Goal: Navigation & Orientation: Find specific page/section

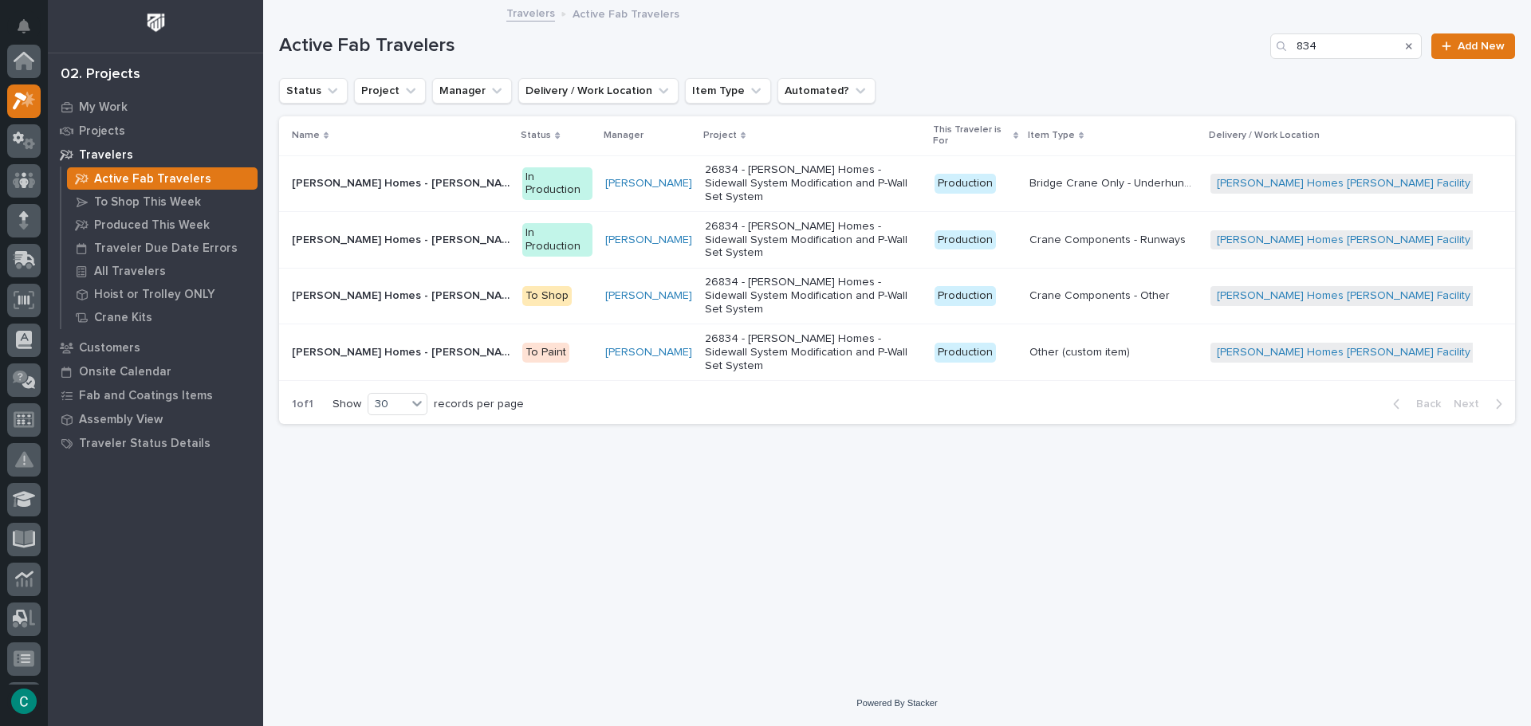
scroll to position [40, 0]
click at [20, 57] on icon at bounding box center [20, 62] width 14 height 18
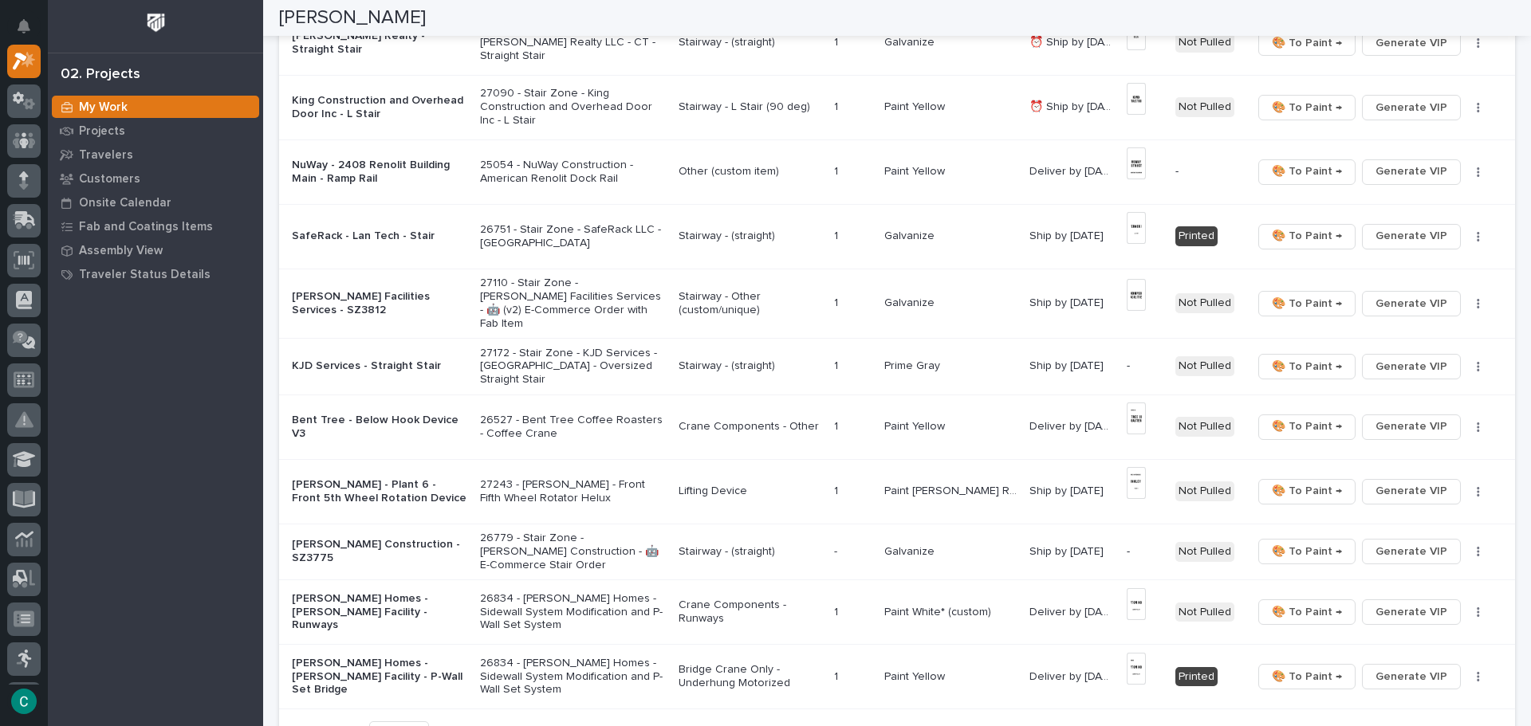
scroll to position [877, 0]
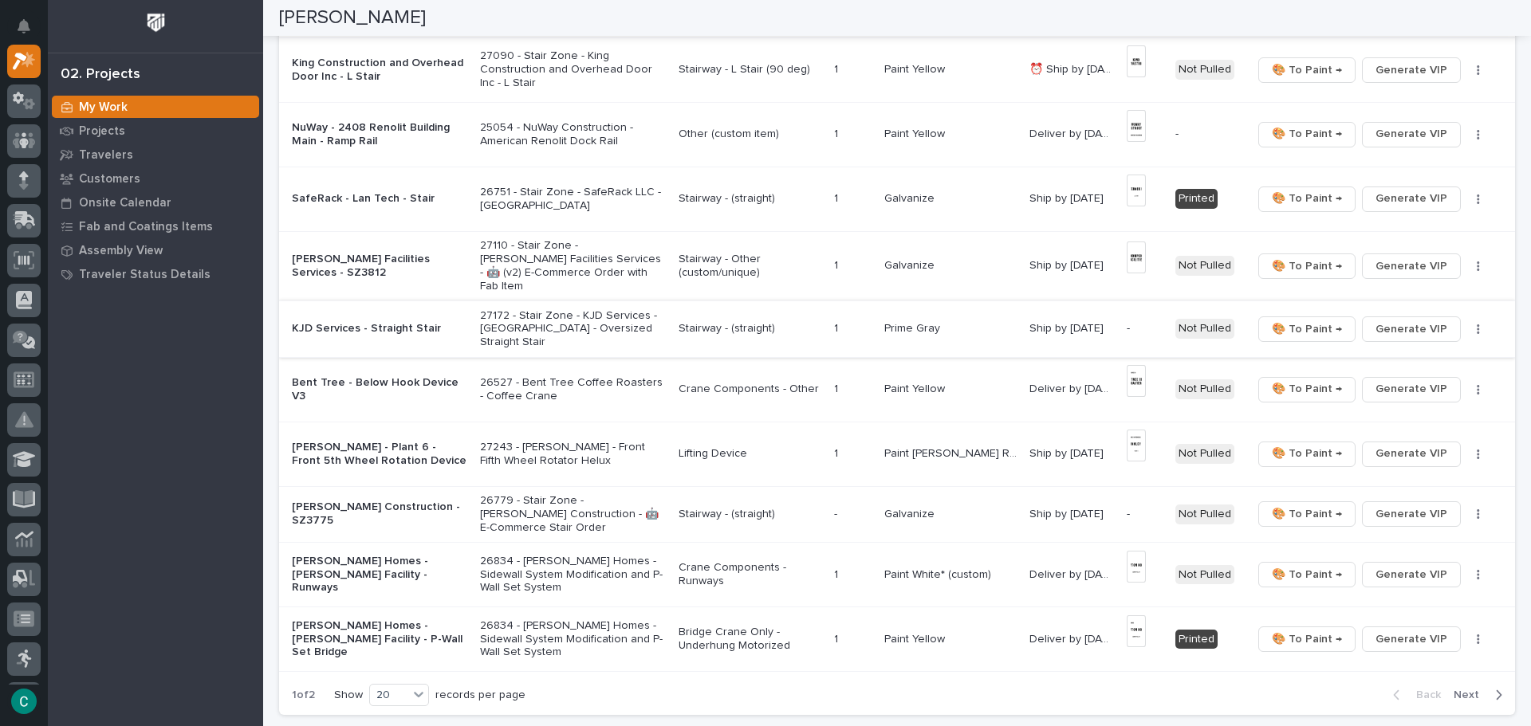
click at [1394, 320] on span "Generate VIP" at bounding box center [1412, 329] width 72 height 19
click at [1383, 505] on span "Generate VIP" at bounding box center [1412, 514] width 72 height 19
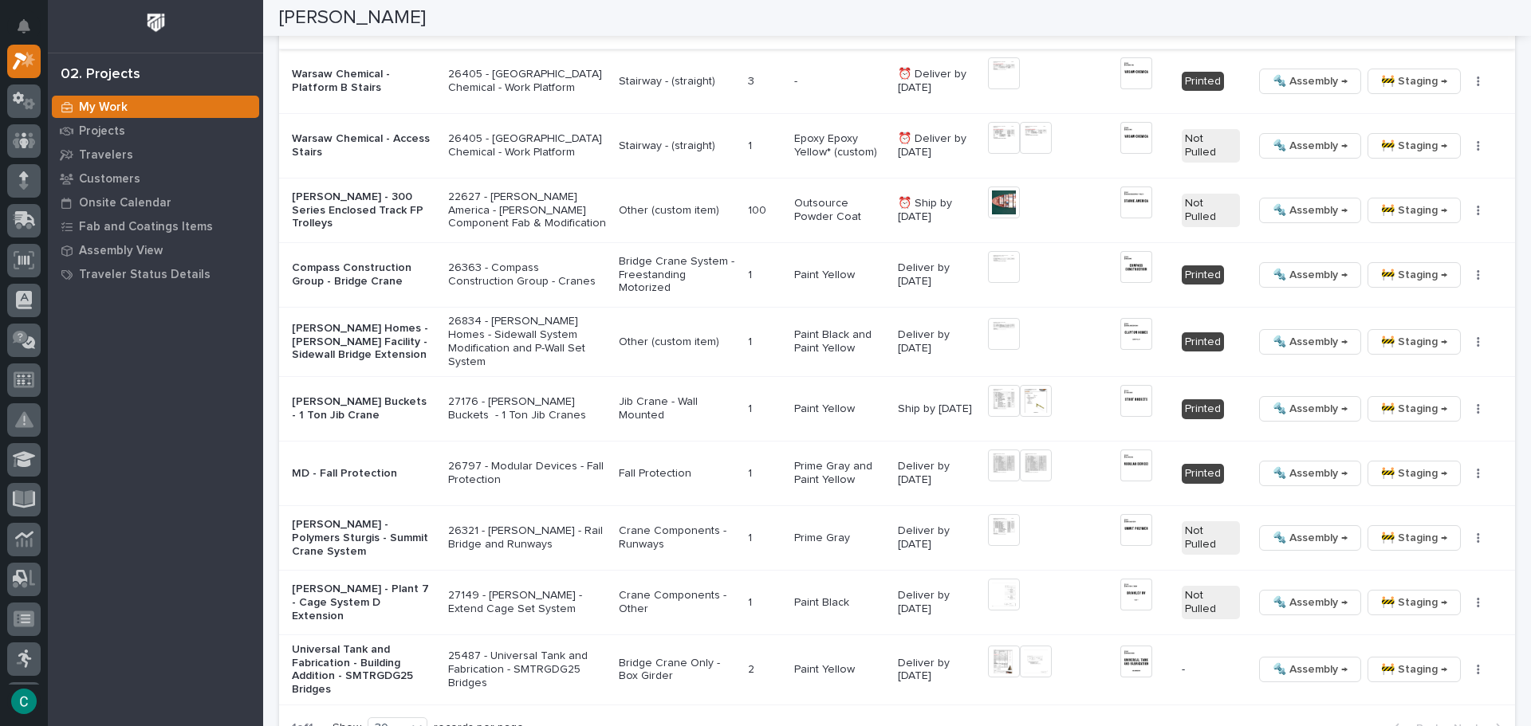
scroll to position [2071, 0]
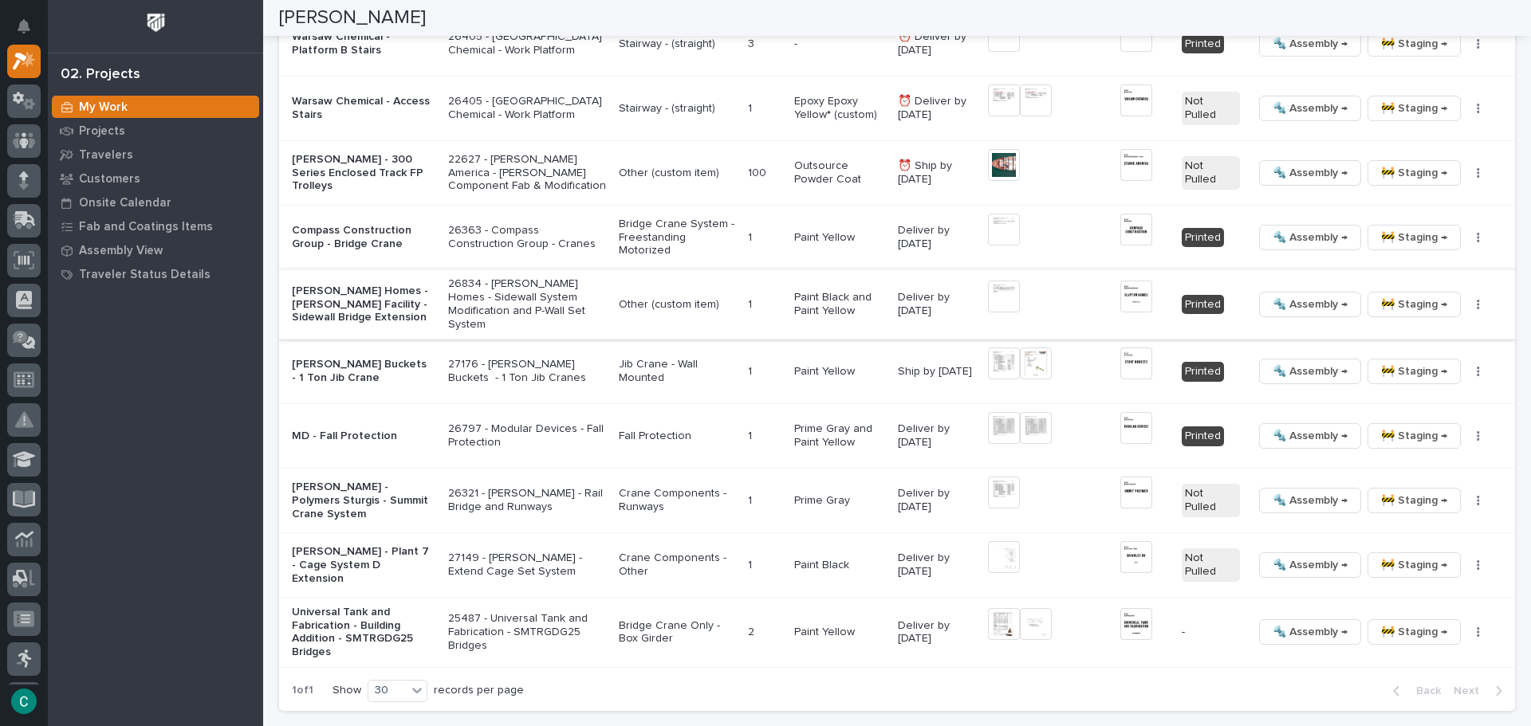
click at [1381, 295] on span "🚧 Staging →" at bounding box center [1414, 304] width 66 height 19
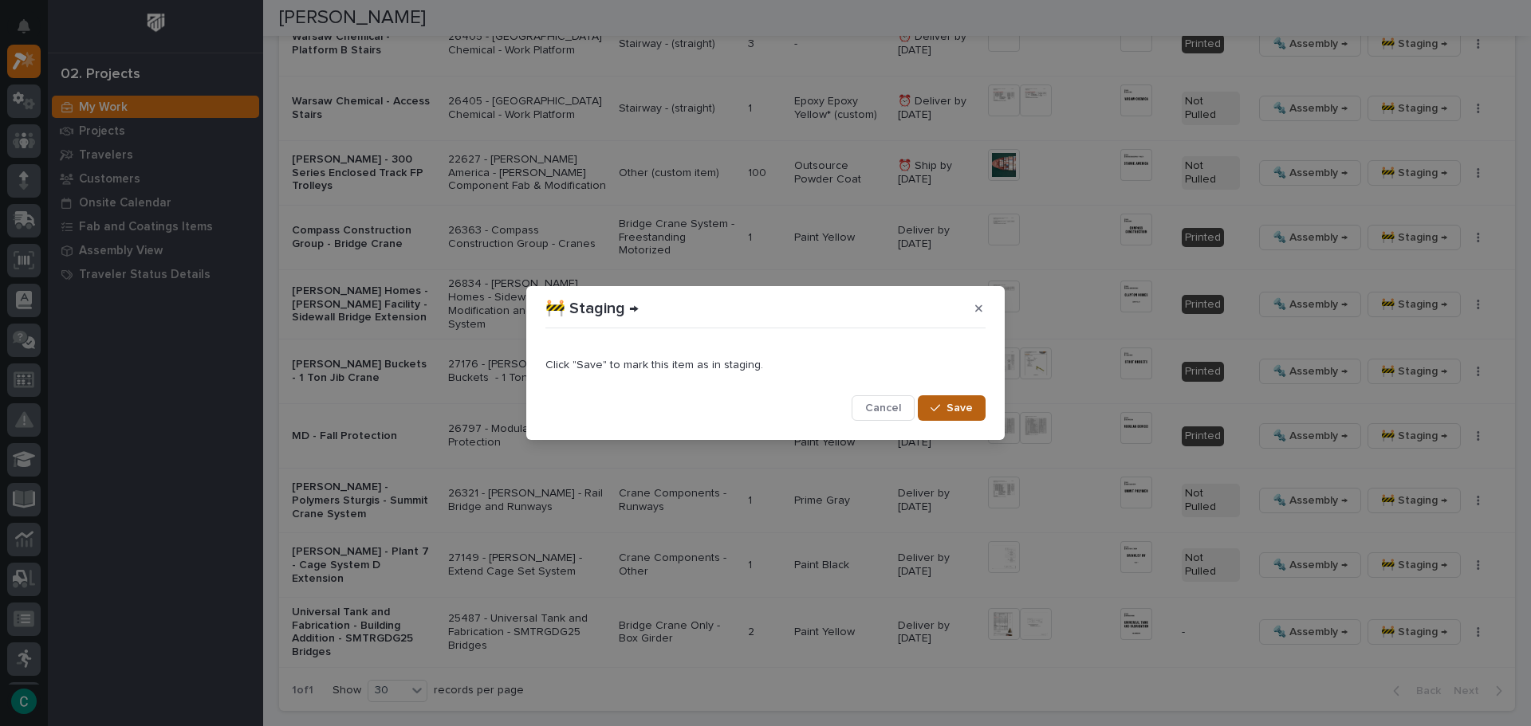
click at [963, 412] on span "Save" at bounding box center [960, 408] width 26 height 14
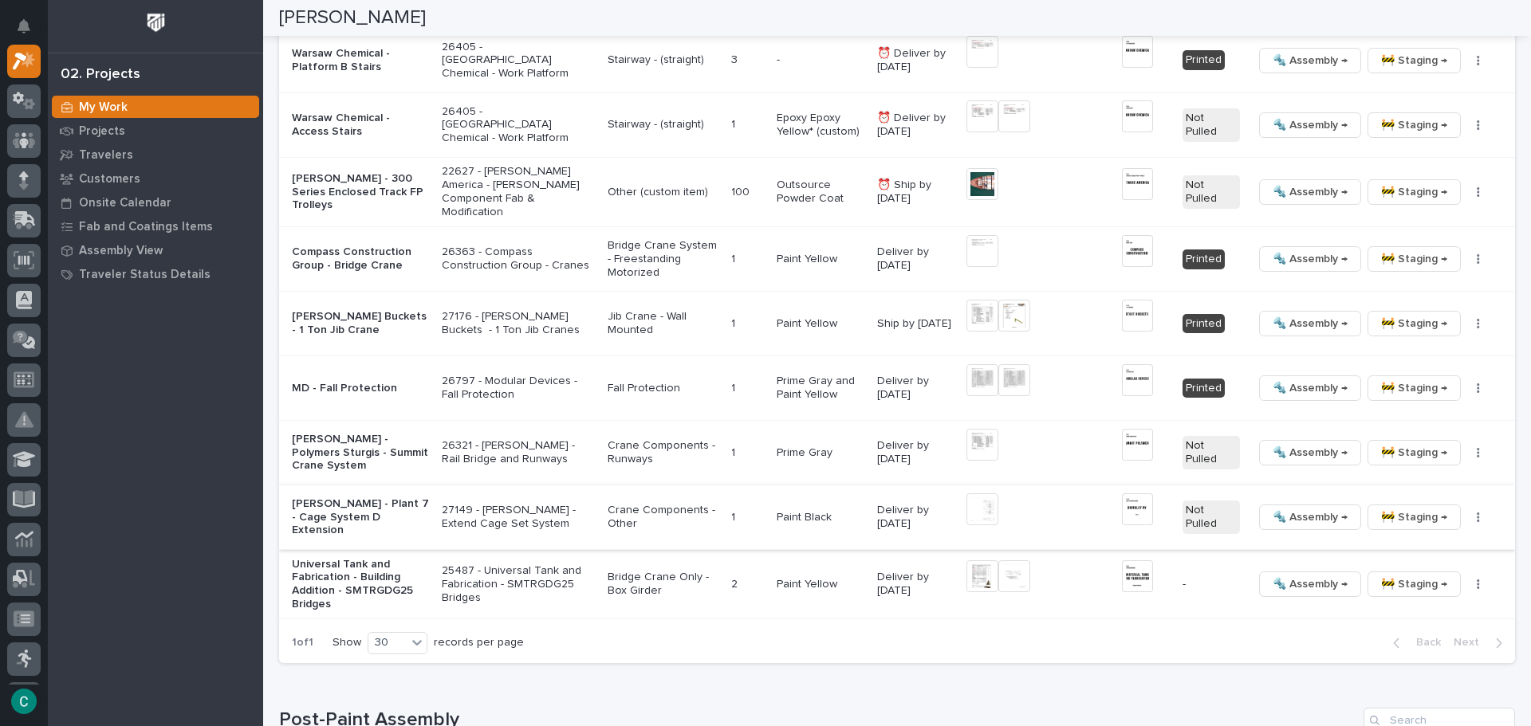
click at [969, 502] on img at bounding box center [983, 510] width 32 height 32
click at [967, 502] on img at bounding box center [983, 510] width 32 height 32
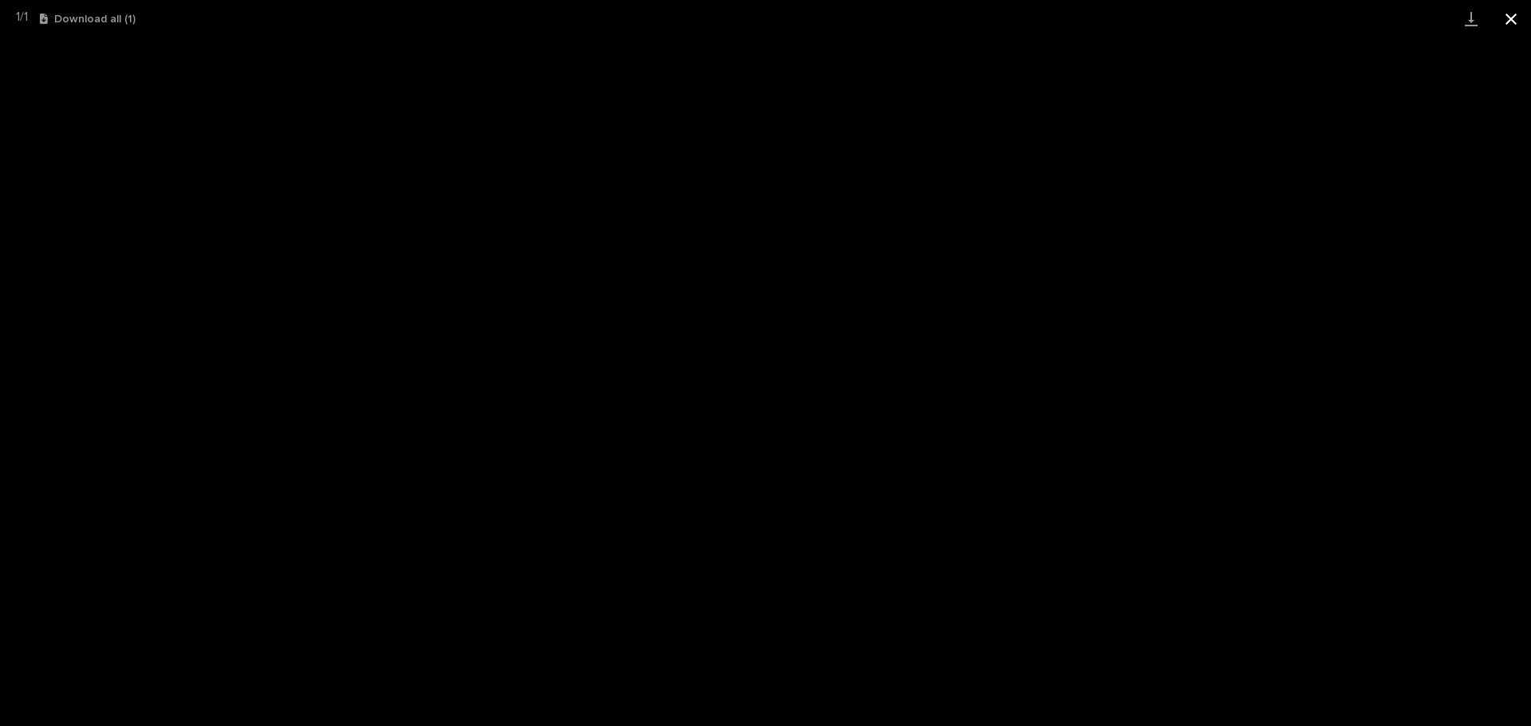
click at [1515, 10] on button "Close gallery" at bounding box center [1511, 18] width 40 height 37
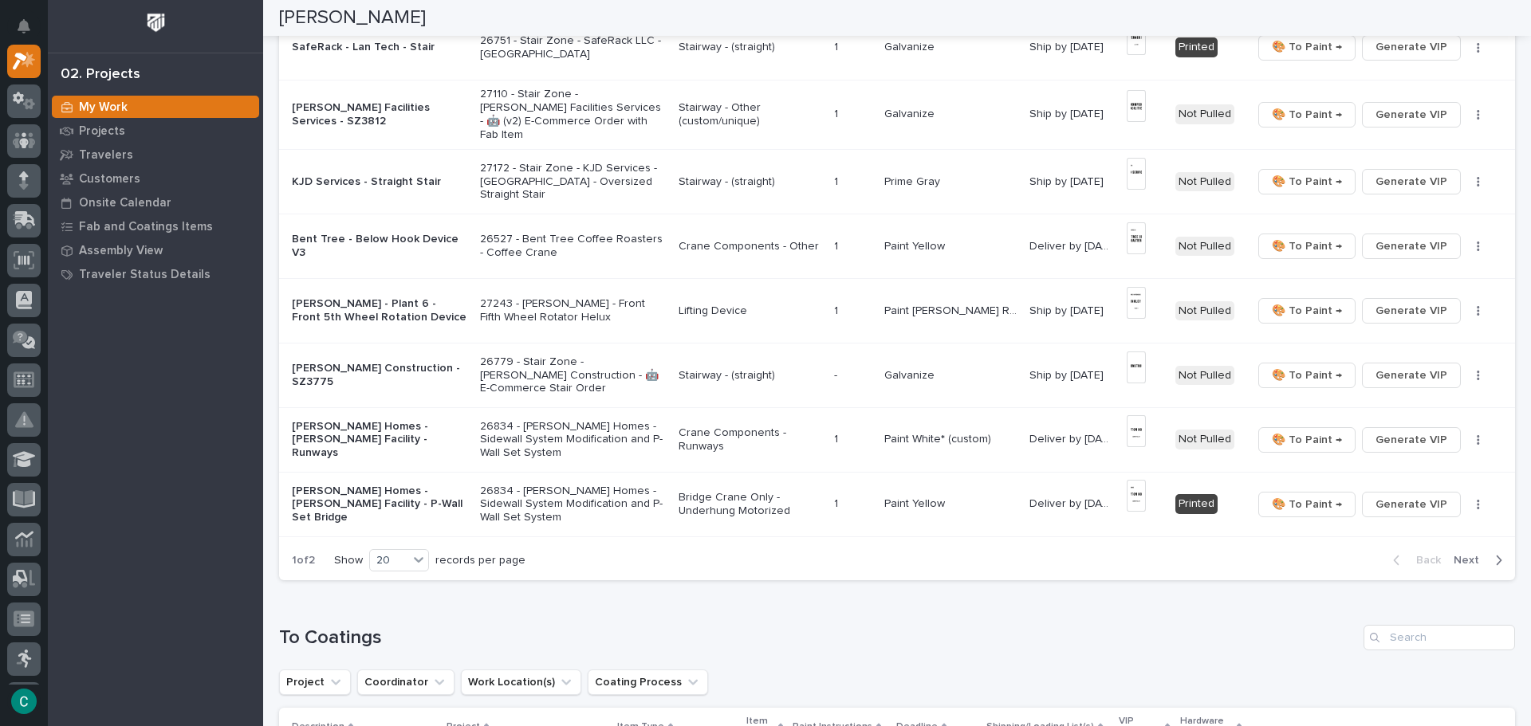
scroll to position [1194, 0]
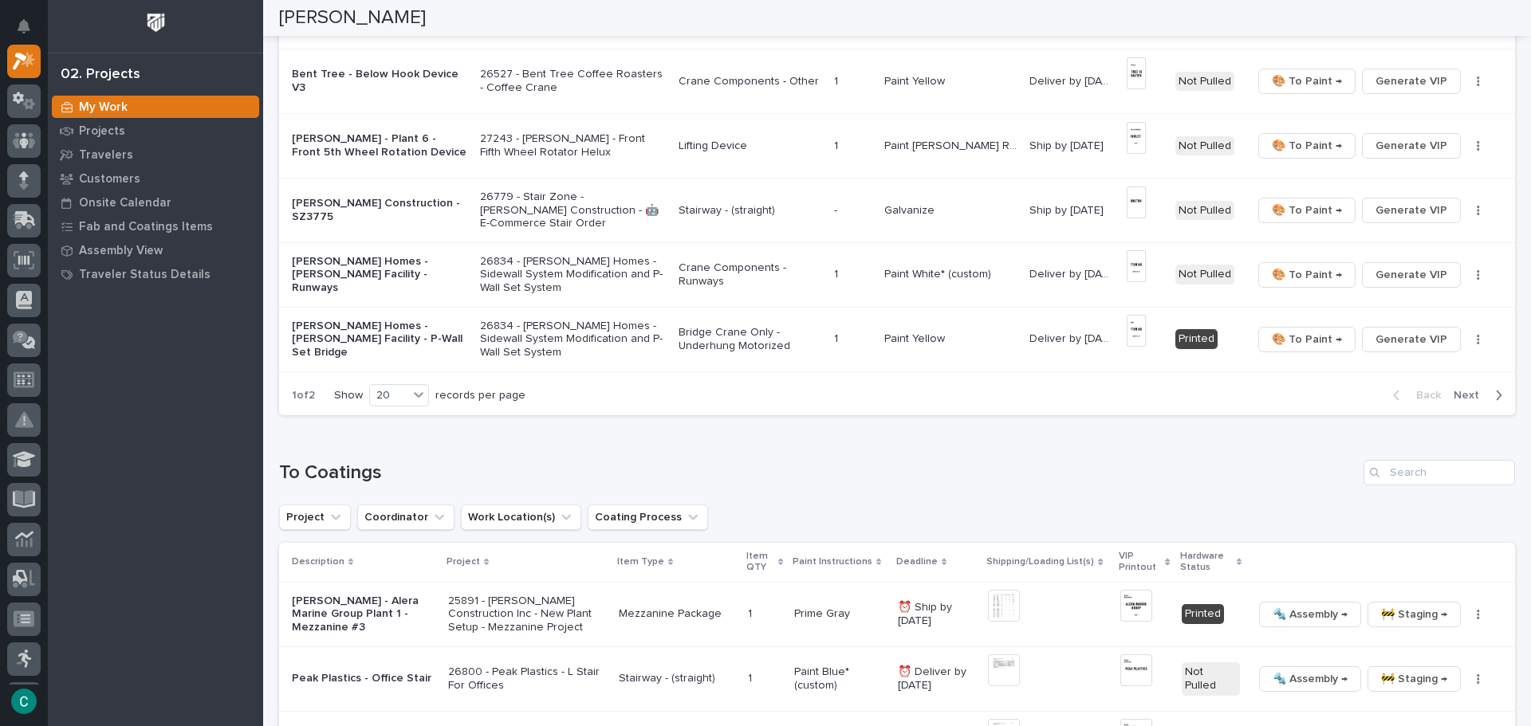
click at [1460, 390] on span "Next" at bounding box center [1471, 395] width 35 height 14
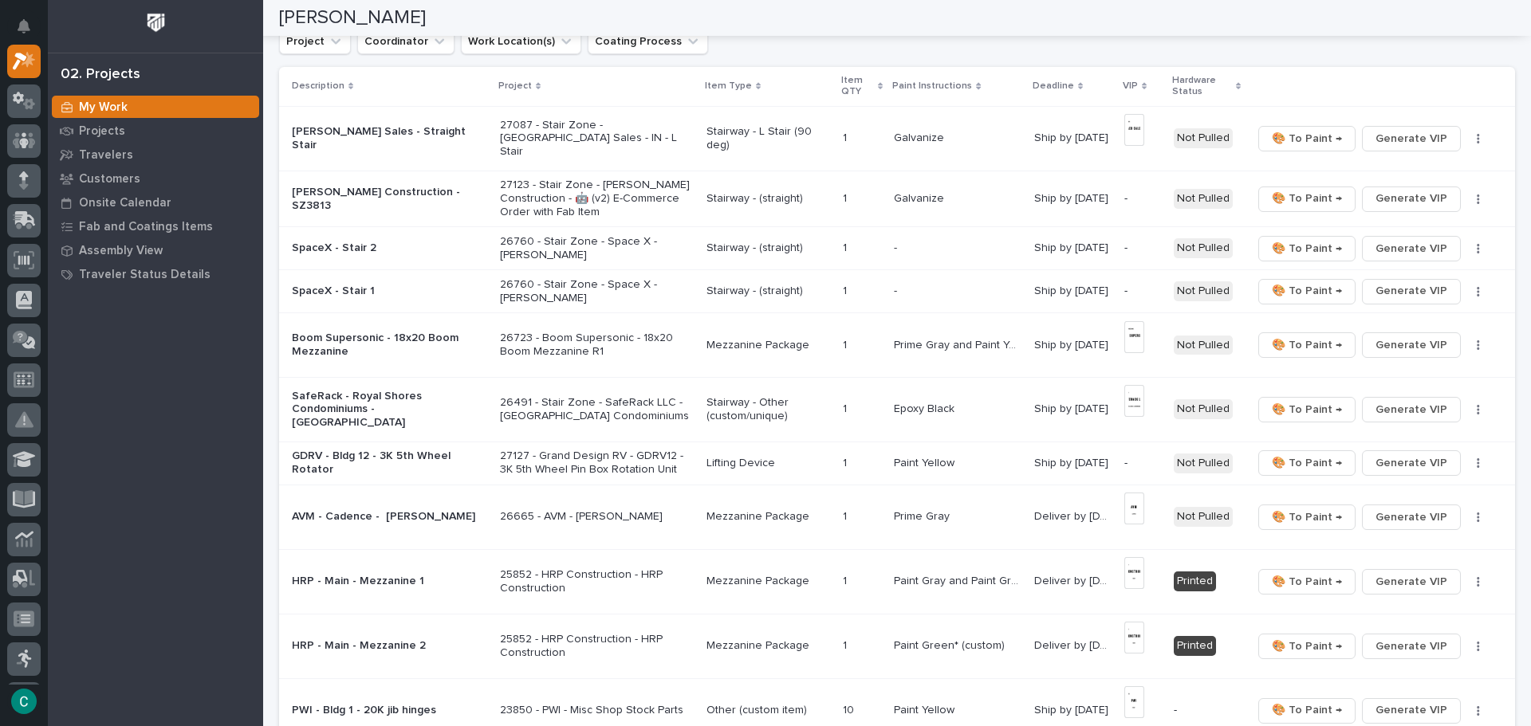
scroll to position [151, 0]
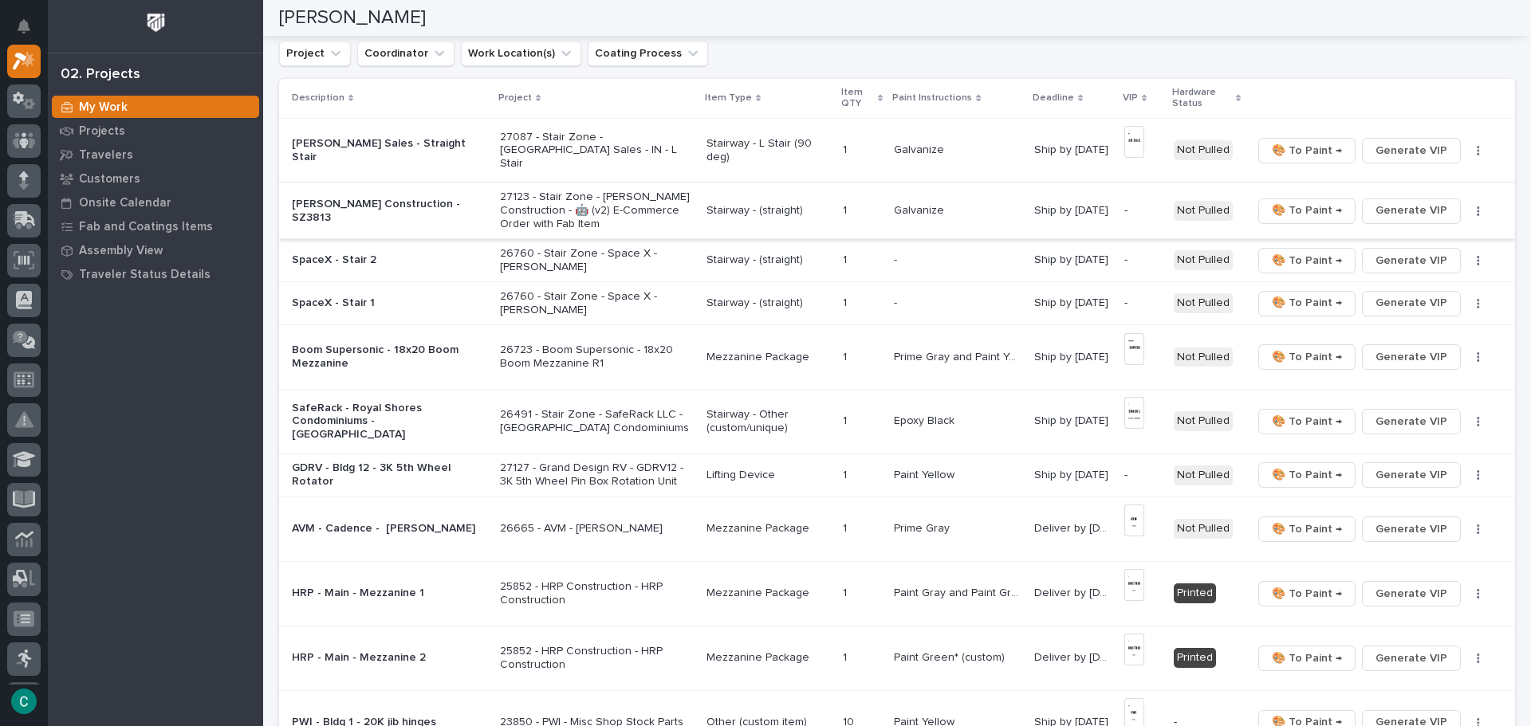
click at [1400, 213] on span "Generate VIP" at bounding box center [1412, 210] width 72 height 19
click at [1406, 264] on span "Generate VIP" at bounding box center [1412, 260] width 72 height 19
click at [1401, 305] on span "Generate VIP" at bounding box center [1412, 302] width 72 height 19
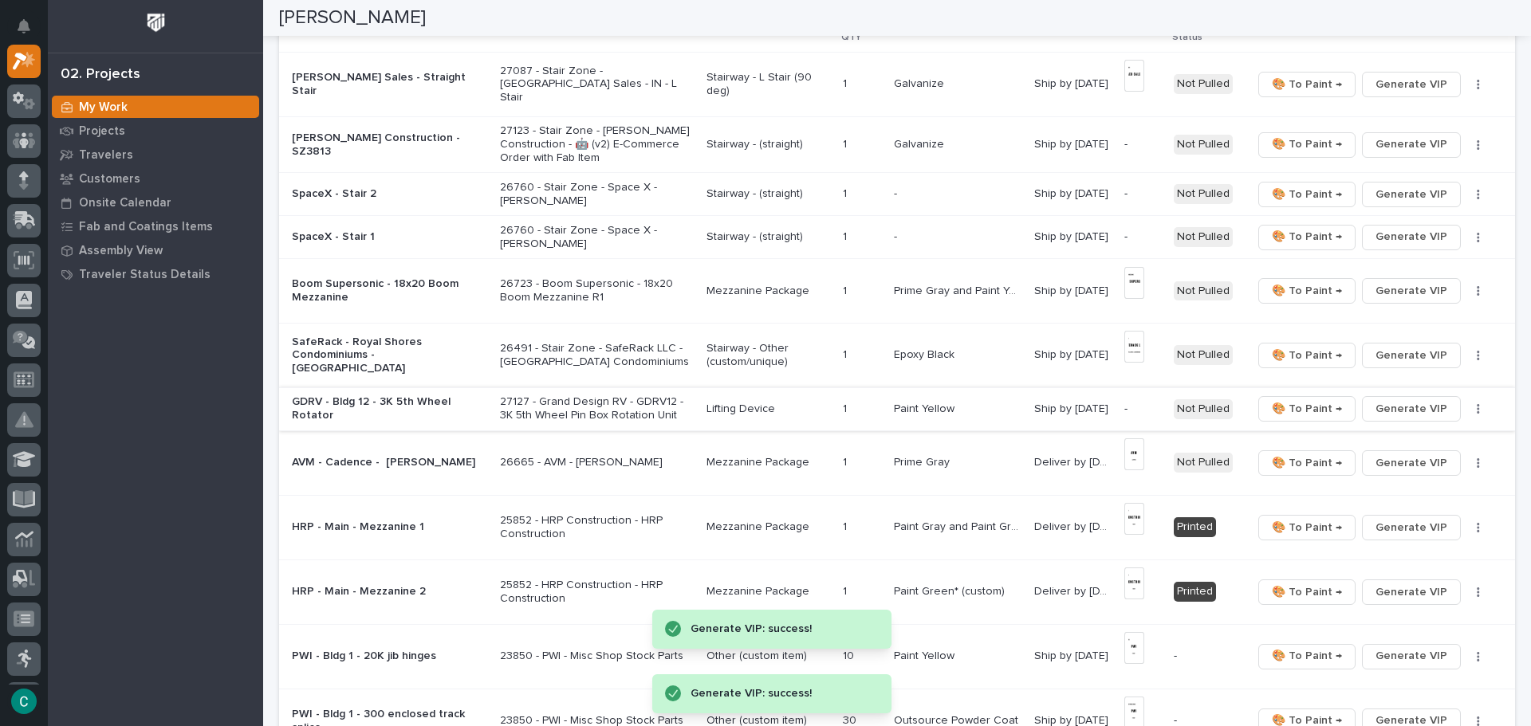
scroll to position [310, 0]
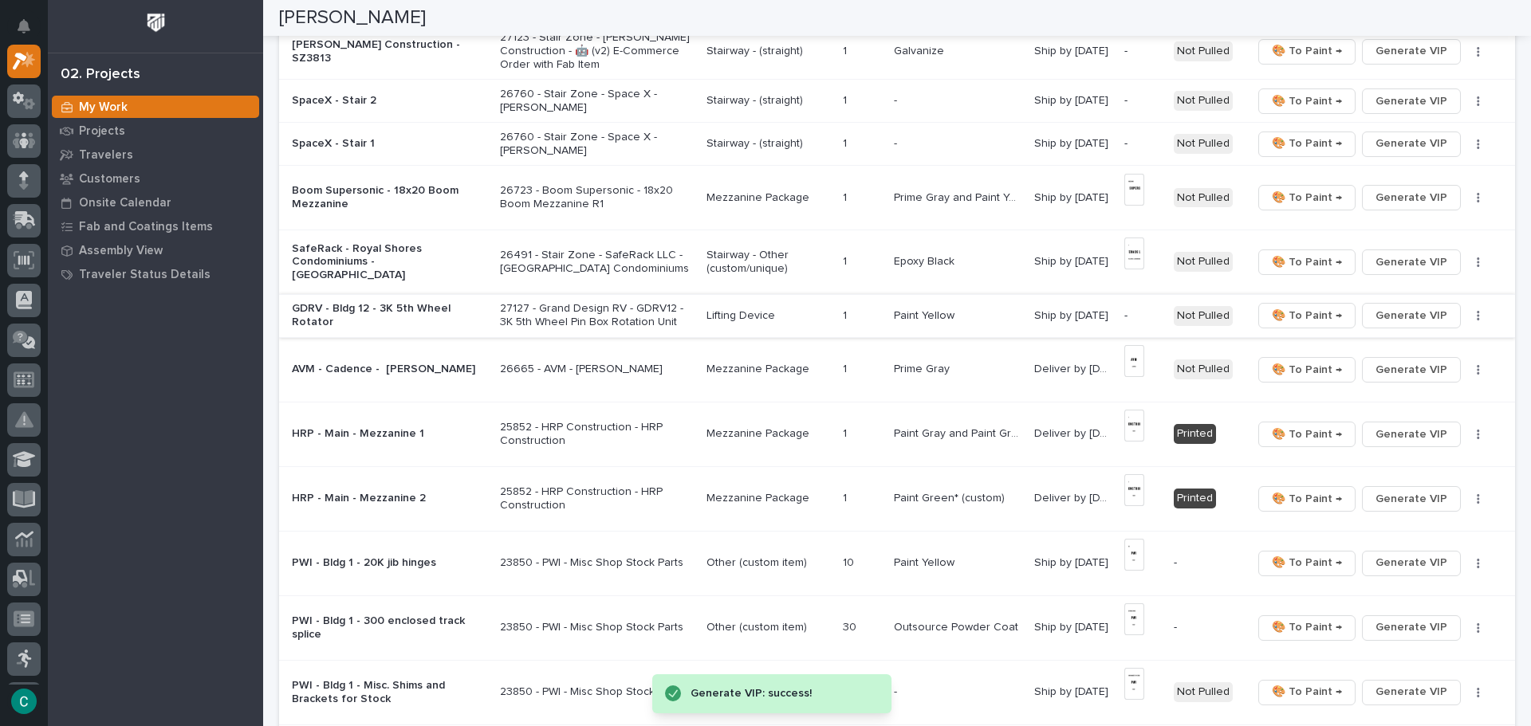
click at [782, 203] on p "Mezzanine Package" at bounding box center [769, 198] width 124 height 14
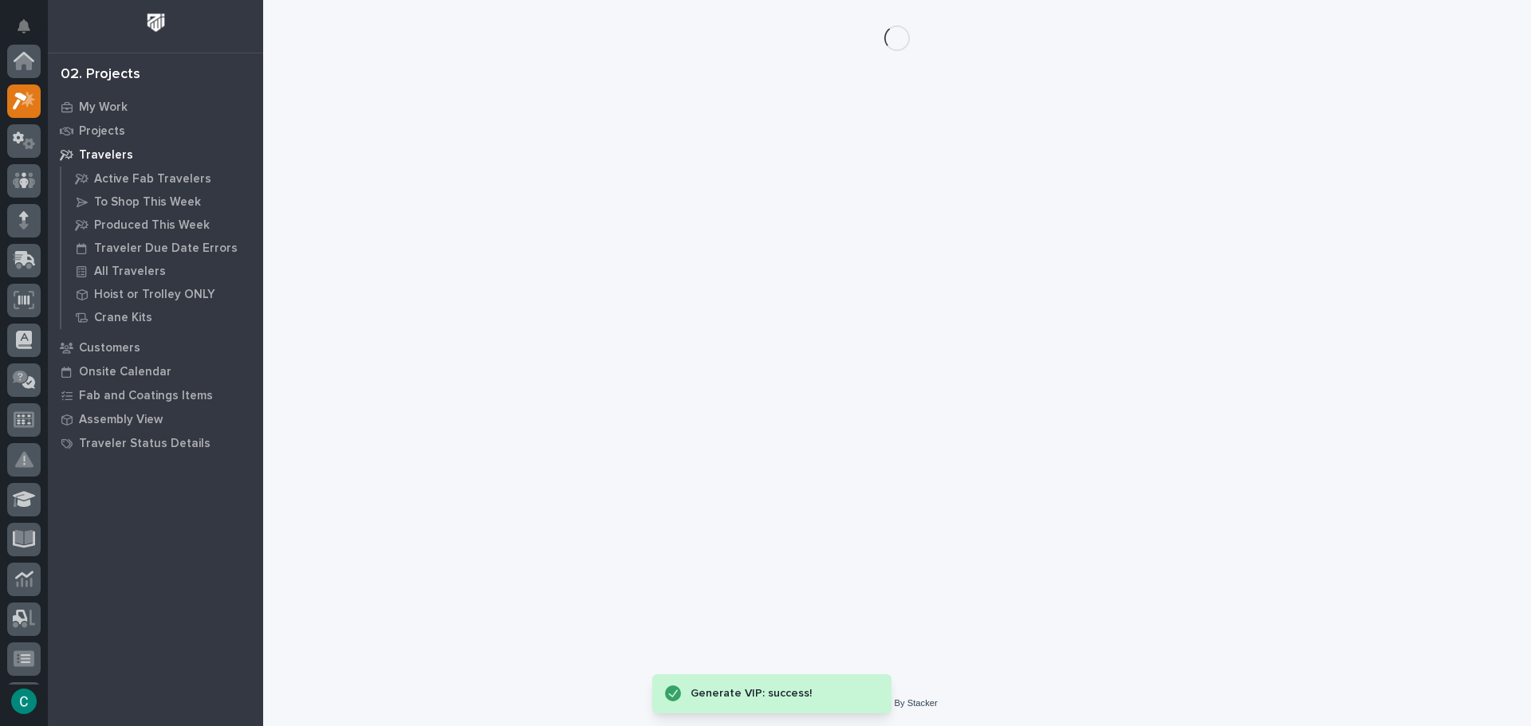
scroll to position [40, 0]
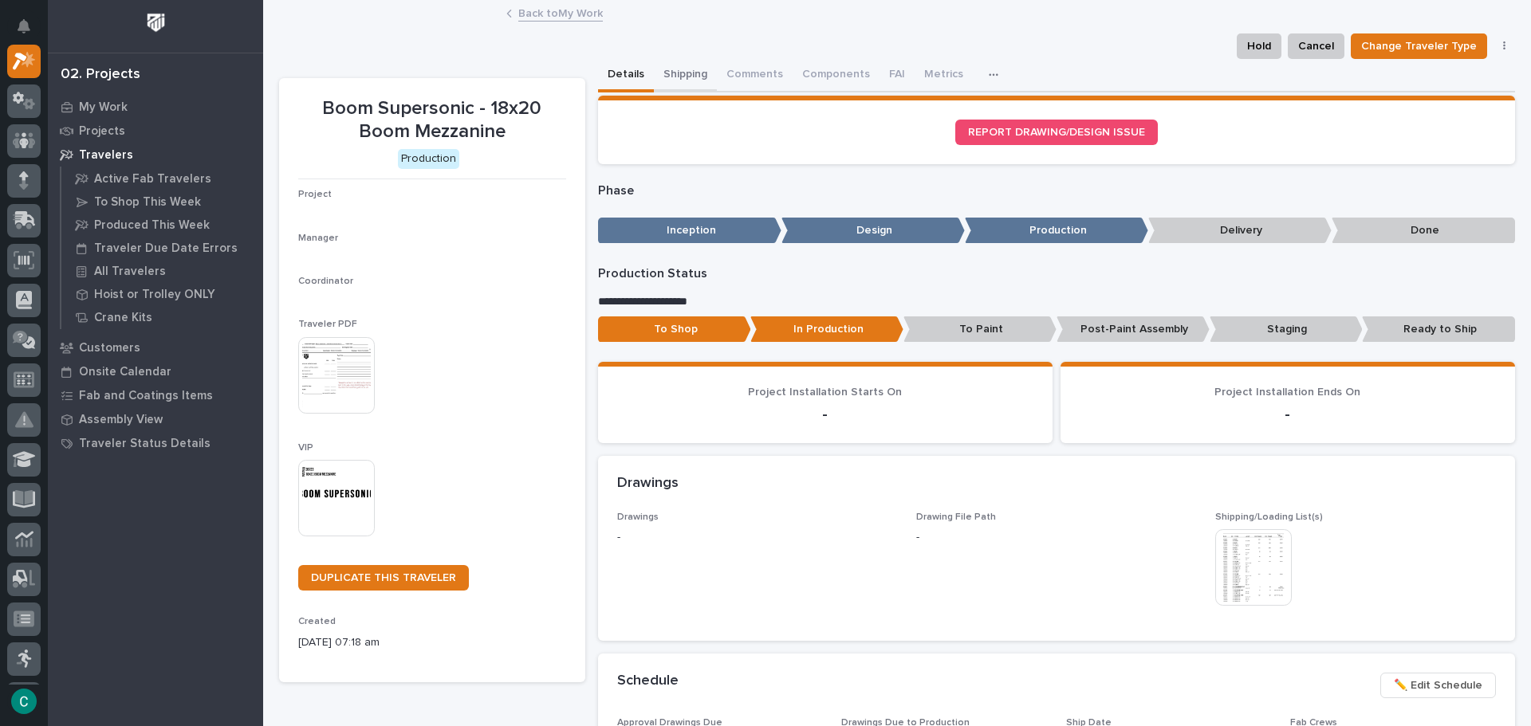
click at [659, 69] on button "Shipping" at bounding box center [685, 75] width 63 height 33
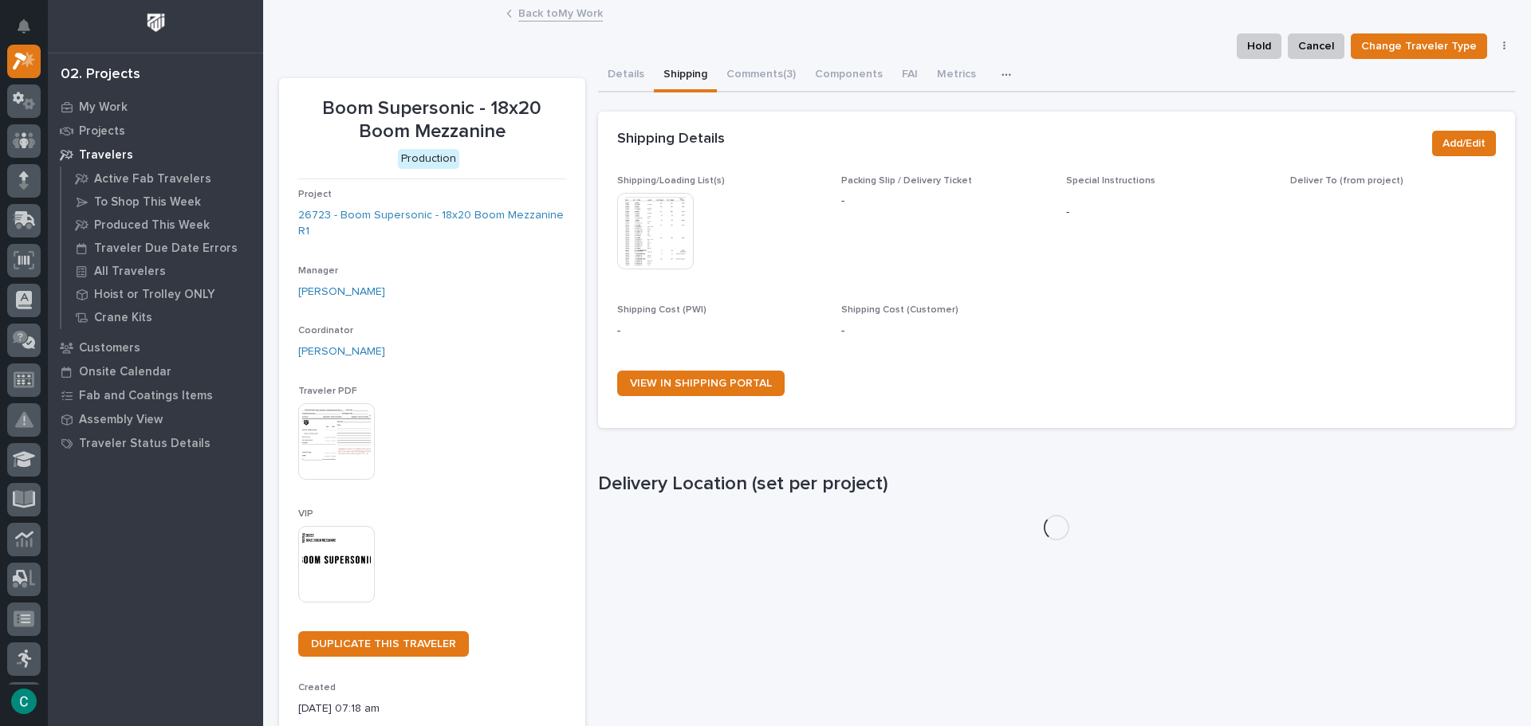
click at [664, 234] on img at bounding box center [655, 231] width 77 height 77
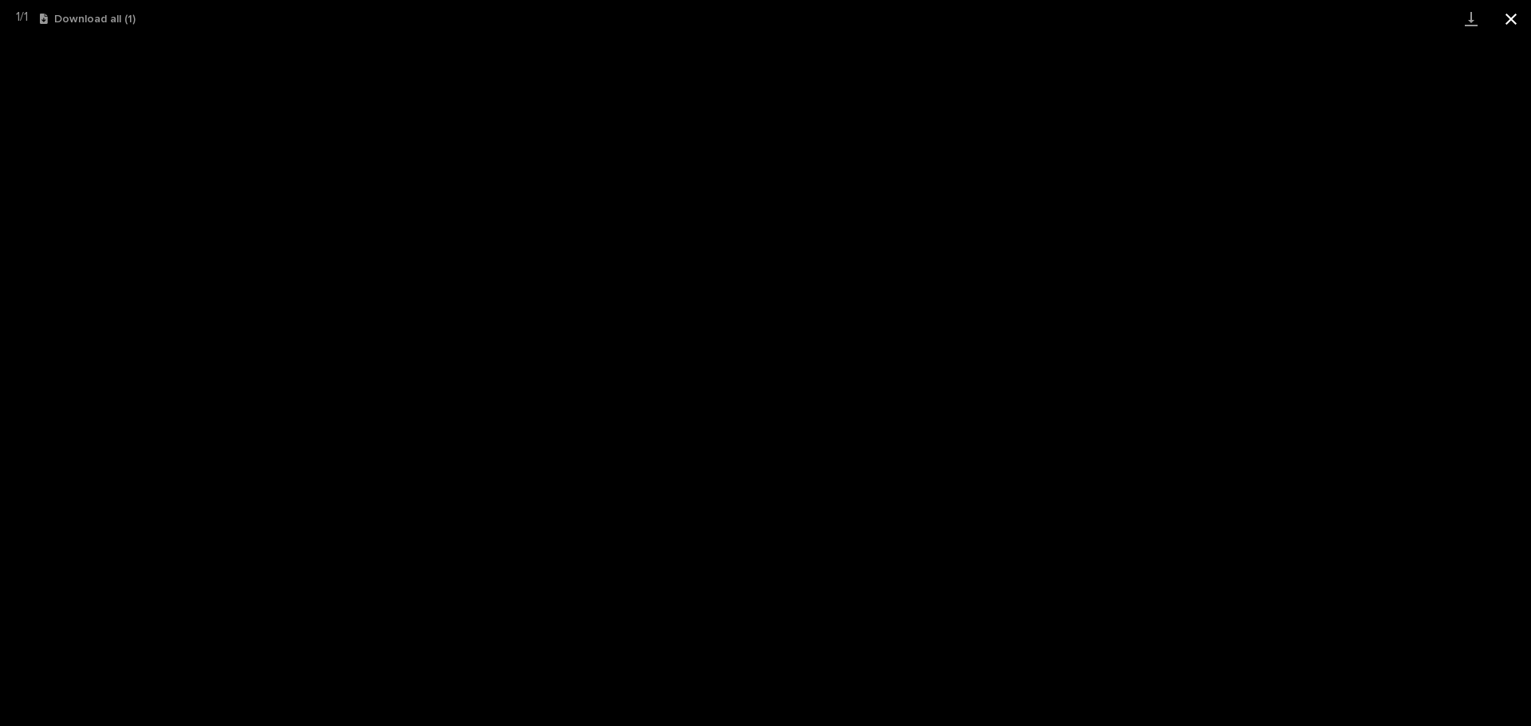
click at [1517, 17] on button "Close gallery" at bounding box center [1511, 18] width 40 height 37
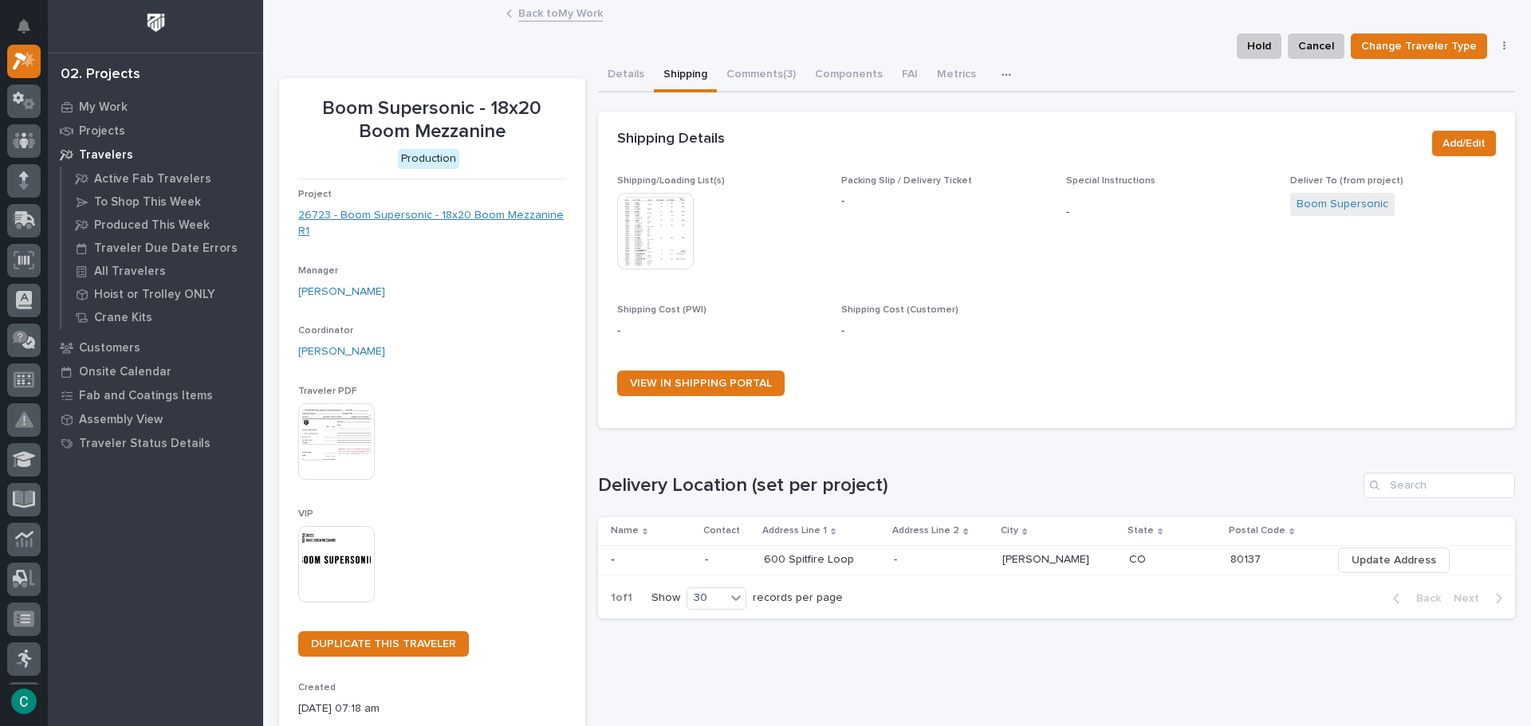
click at [424, 219] on link "26723 - Boom Supersonic - 18x20 Boom Mezzanine R1" at bounding box center [432, 223] width 268 height 33
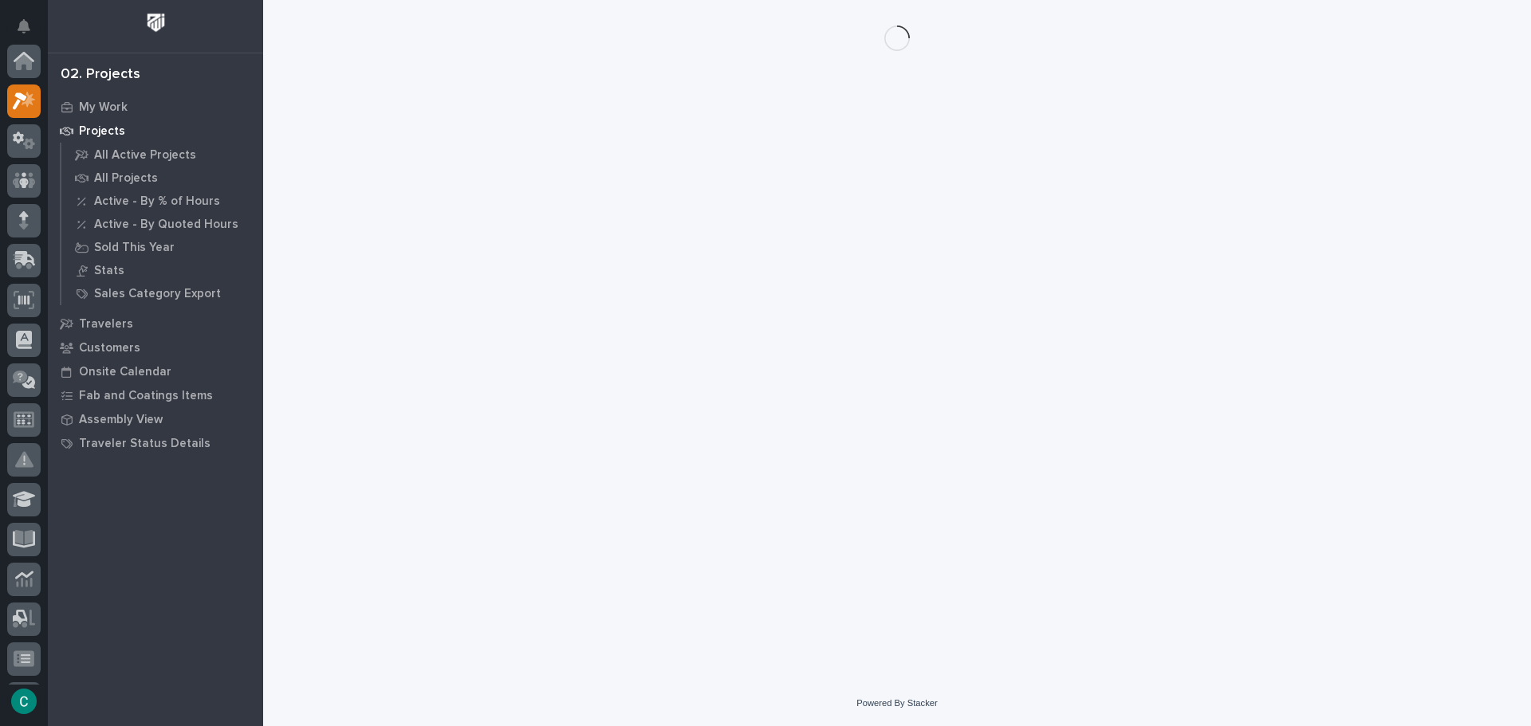
scroll to position [40, 0]
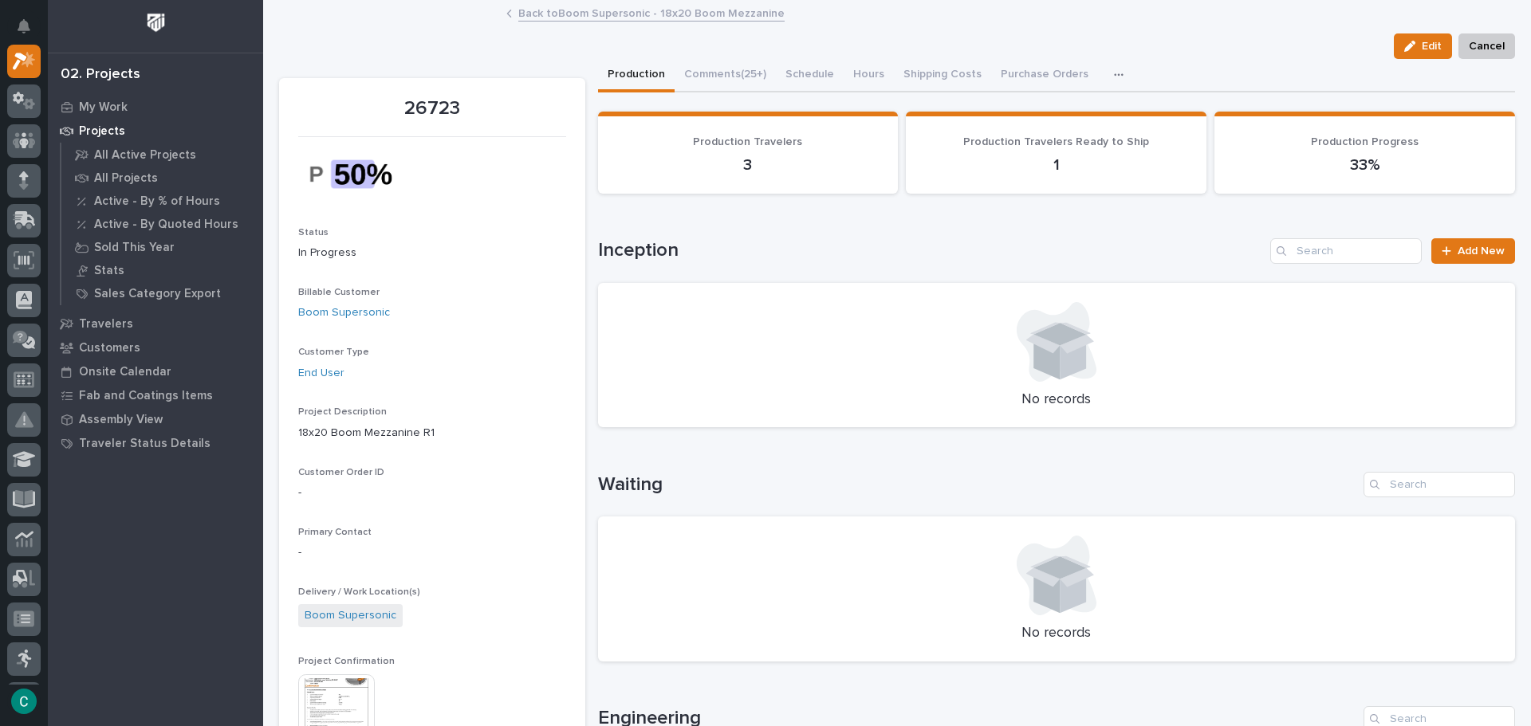
click at [336, 681] on img at bounding box center [336, 713] width 77 height 77
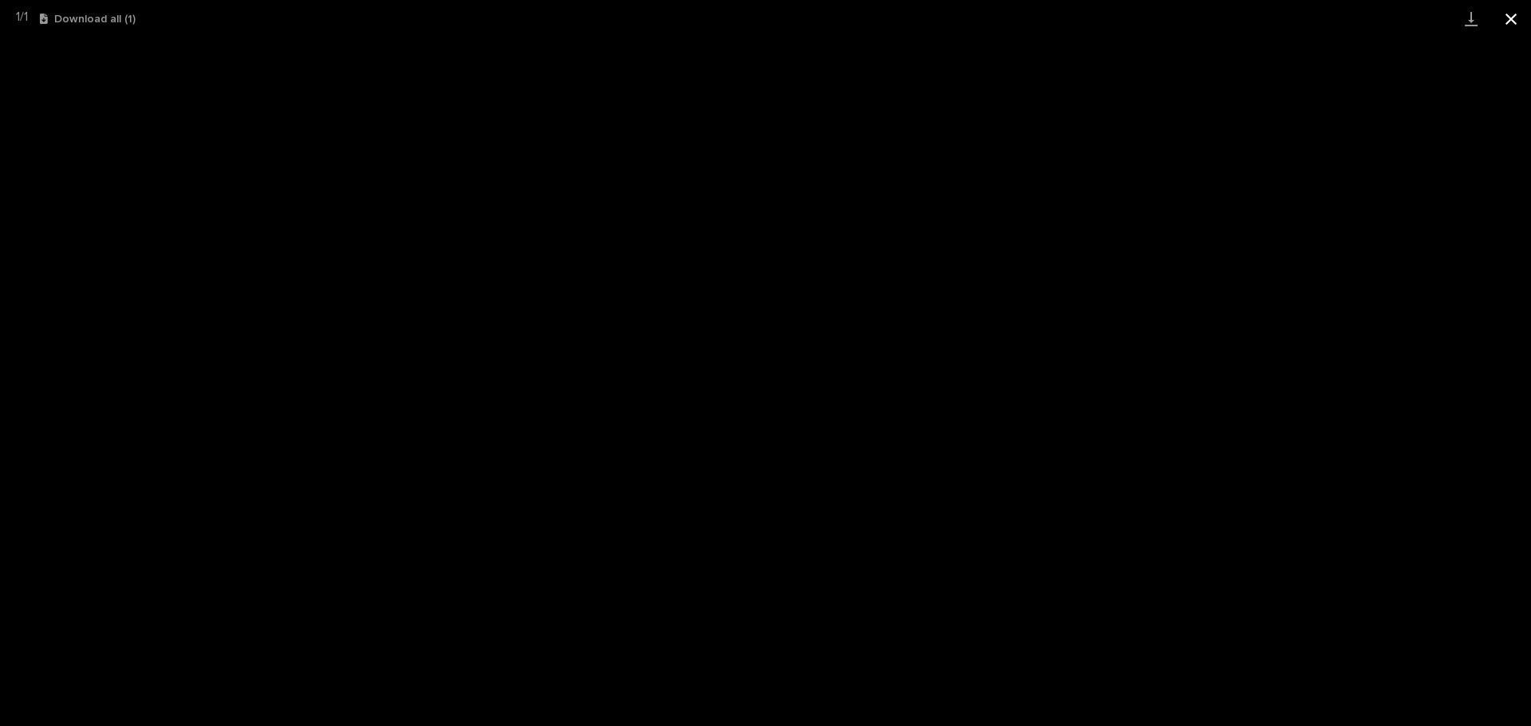
click at [1507, 15] on button "Close gallery" at bounding box center [1511, 18] width 40 height 37
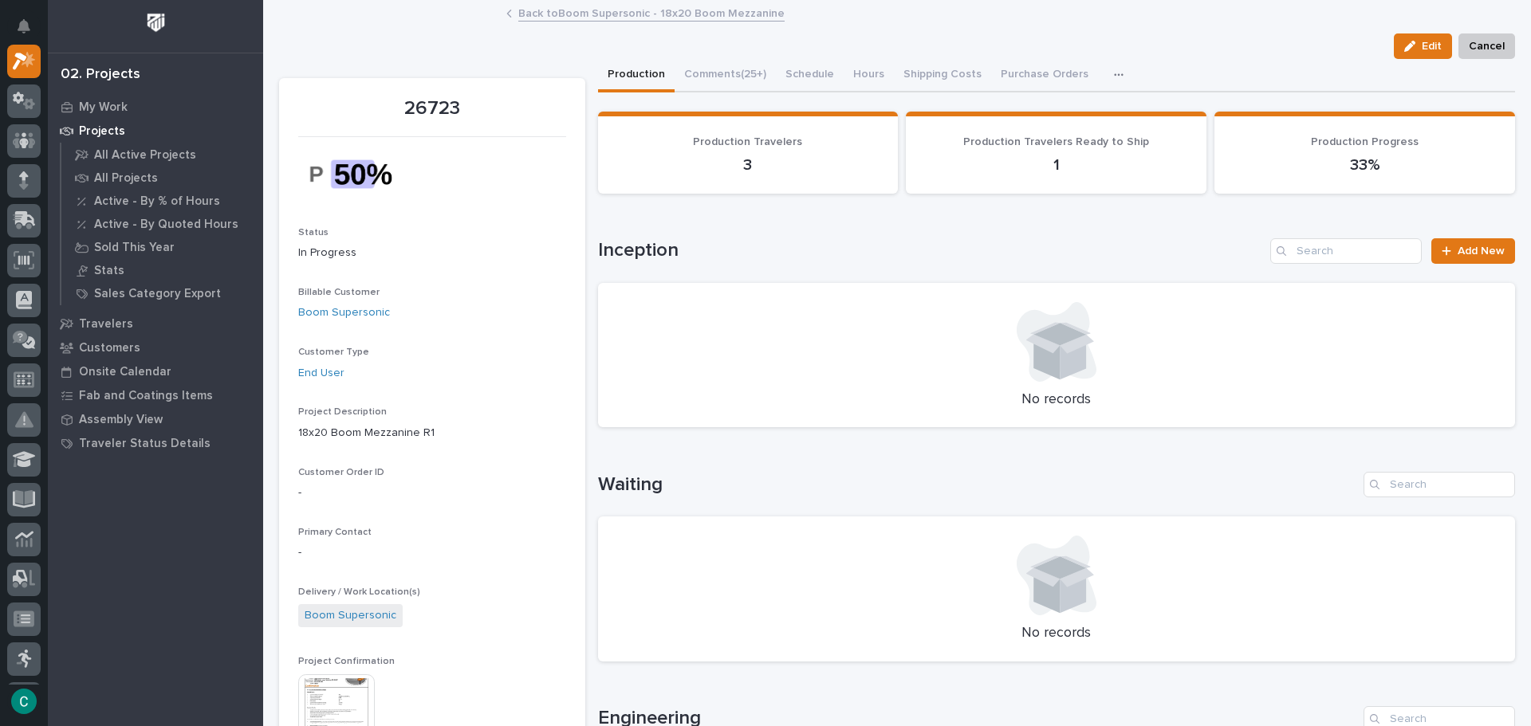
click at [669, 12] on link "Back to Boom Supersonic - 18x20 Boom Mezzanine" at bounding box center [651, 12] width 266 height 18
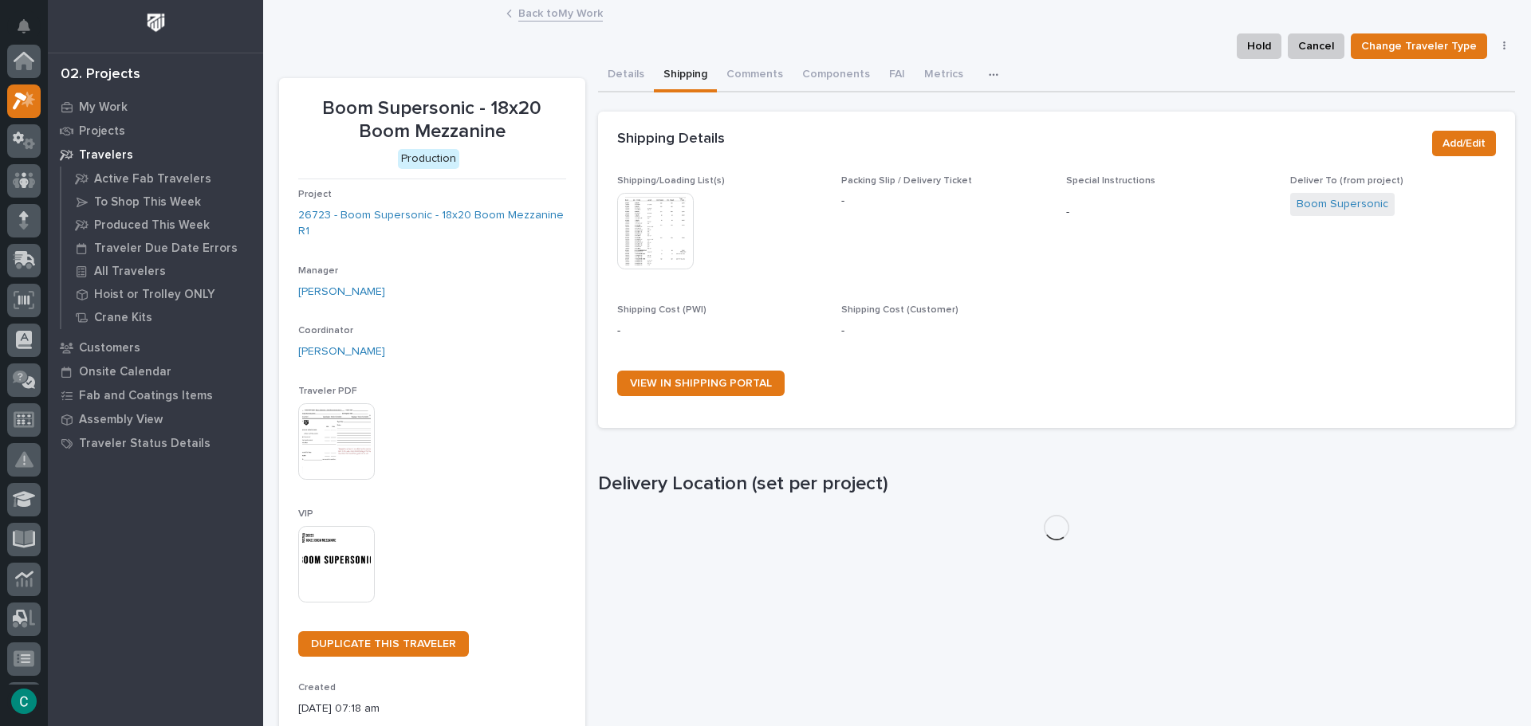
scroll to position [40, 0]
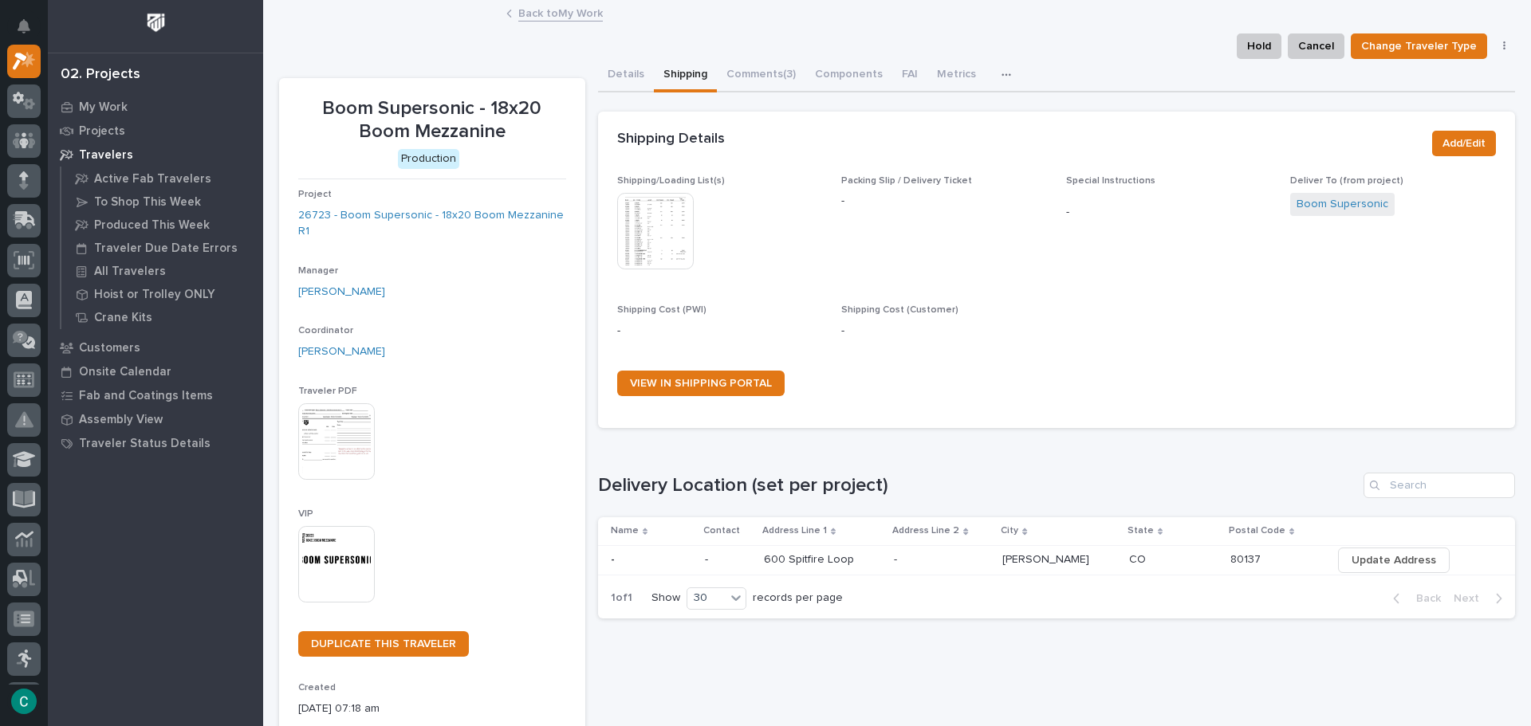
click at [561, 10] on link "Back to My Work" at bounding box center [560, 12] width 85 height 18
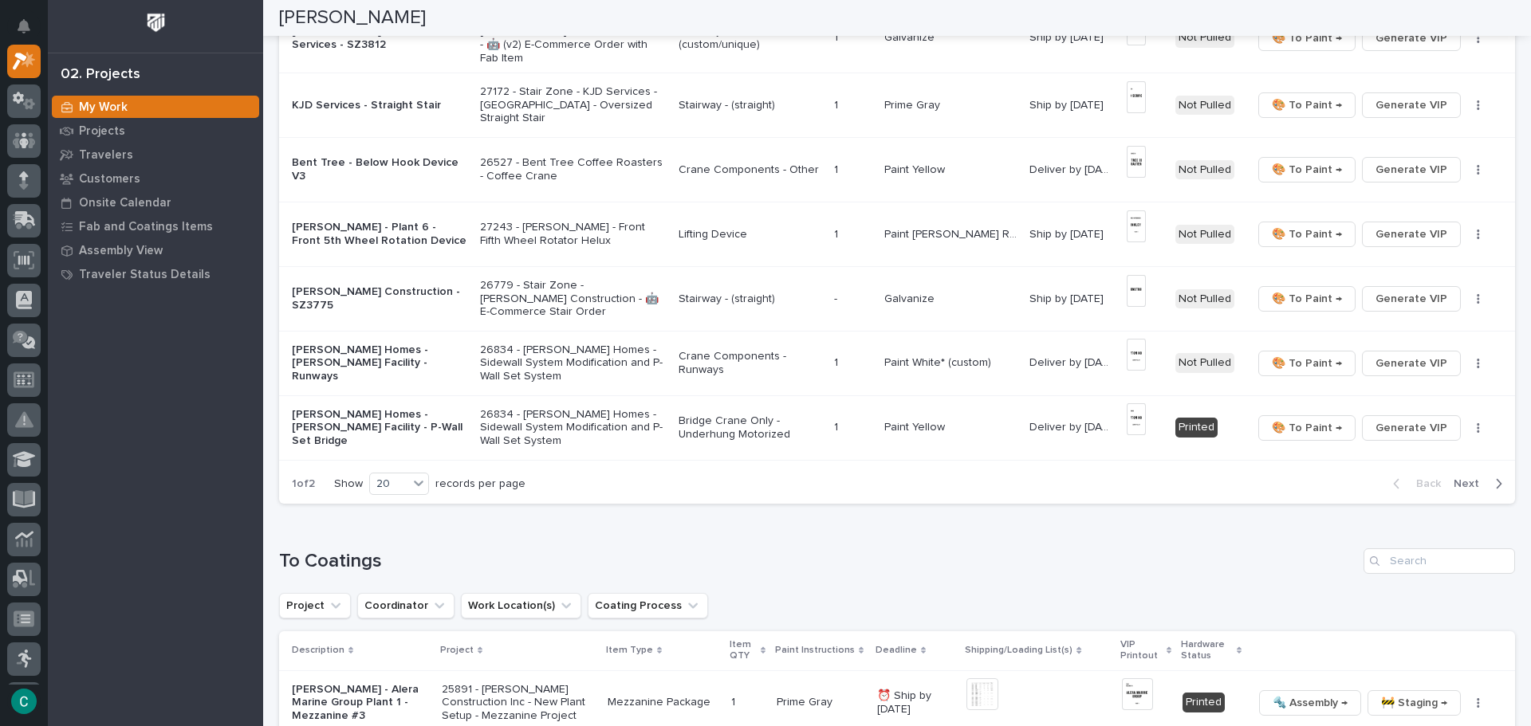
scroll to position [1116, 0]
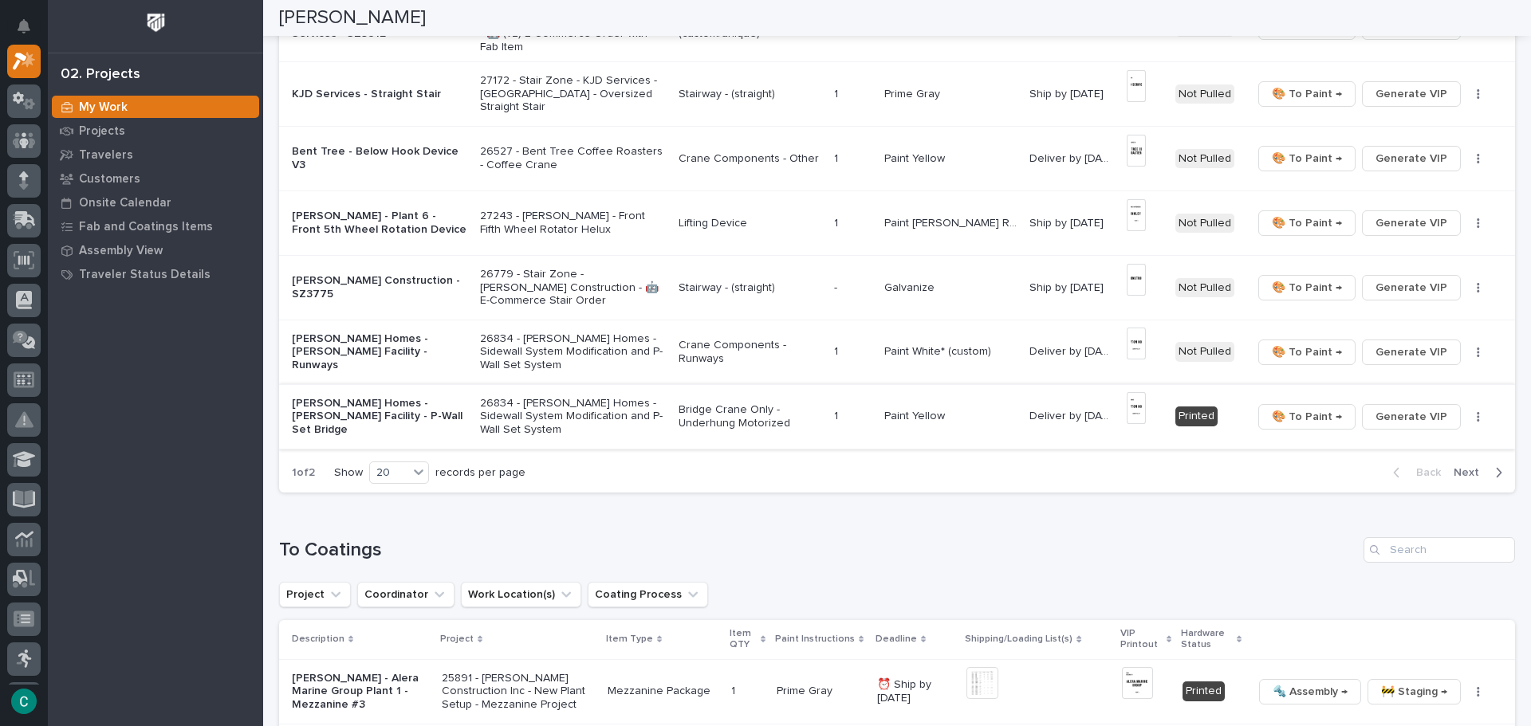
click at [1138, 407] on img at bounding box center [1136, 408] width 19 height 32
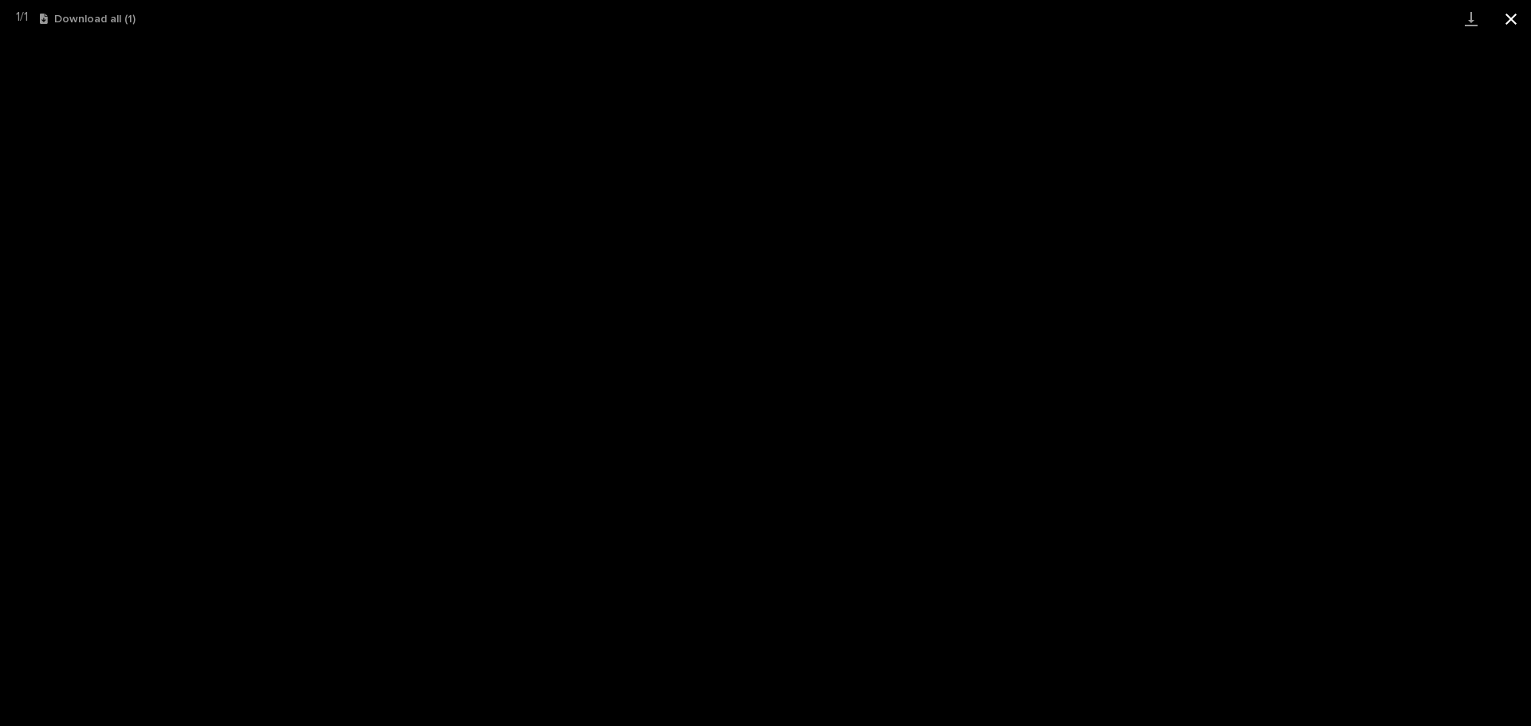
click at [1507, 13] on button "Close gallery" at bounding box center [1511, 18] width 40 height 37
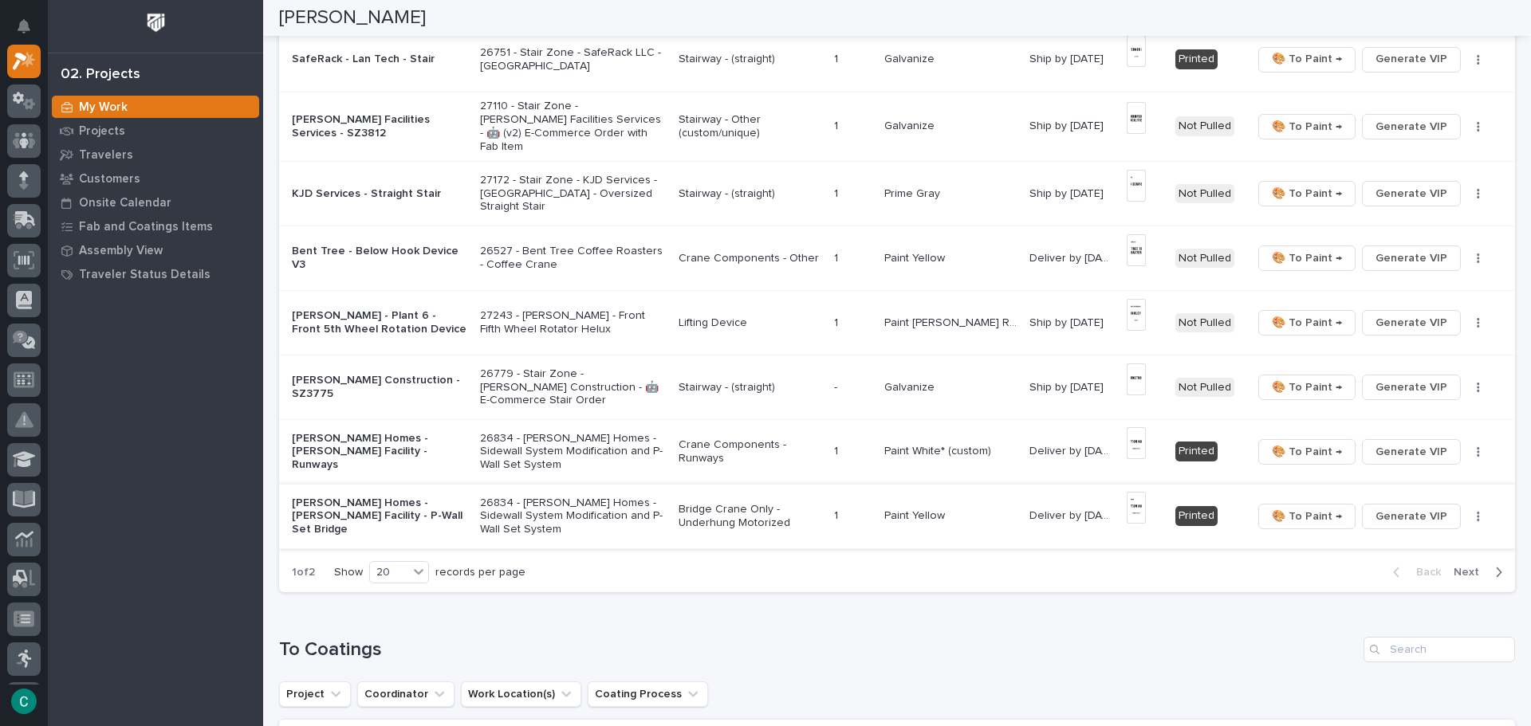
scroll to position [1037, 0]
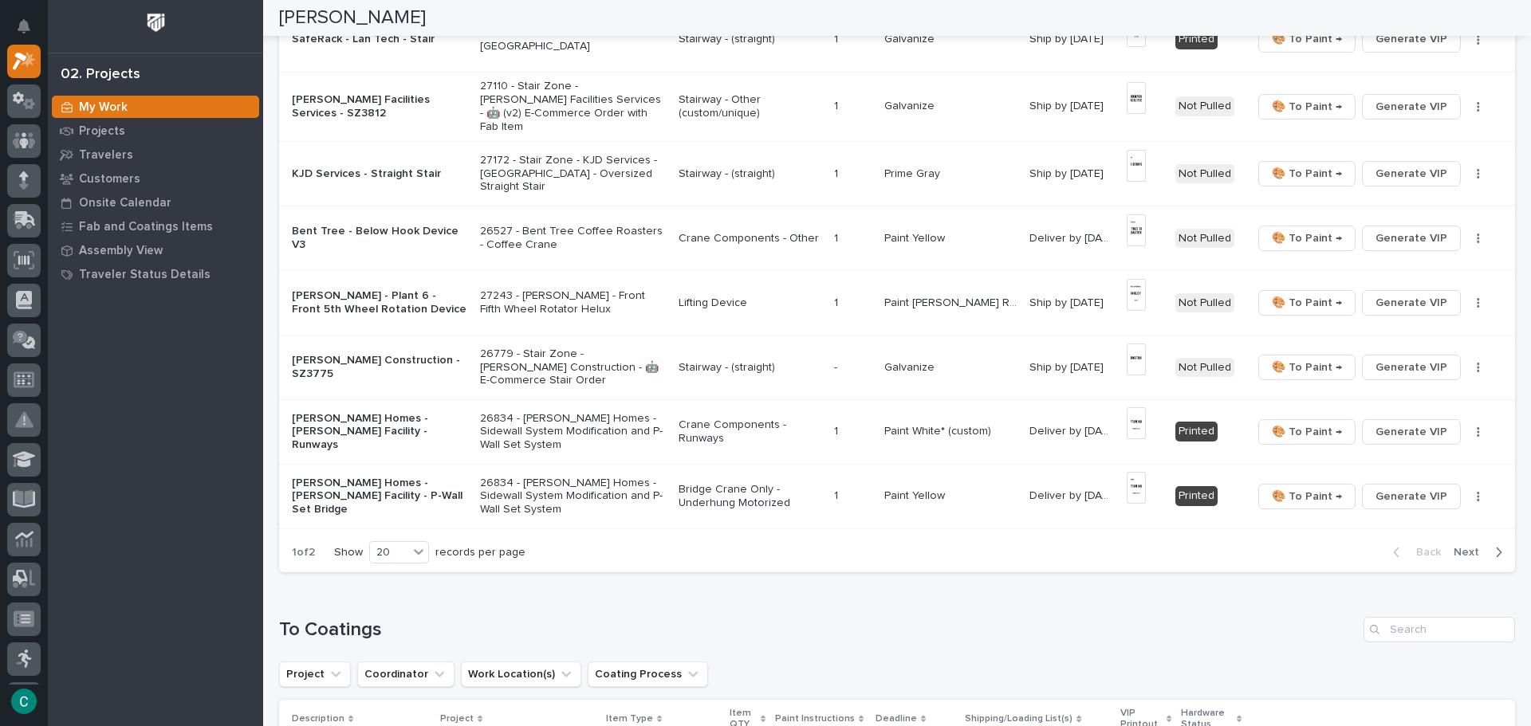
click at [1464, 545] on span "Next" at bounding box center [1471, 552] width 35 height 14
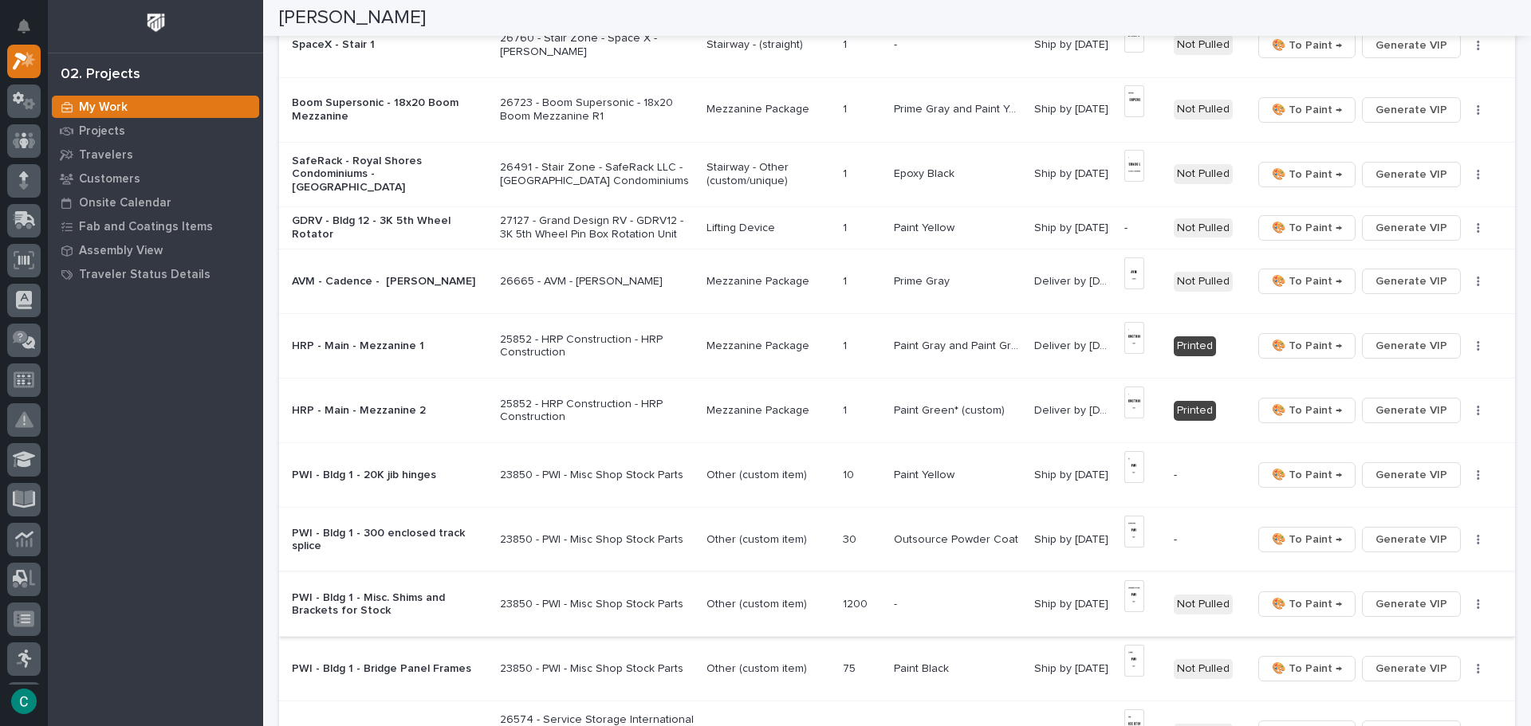
scroll to position [396, 0]
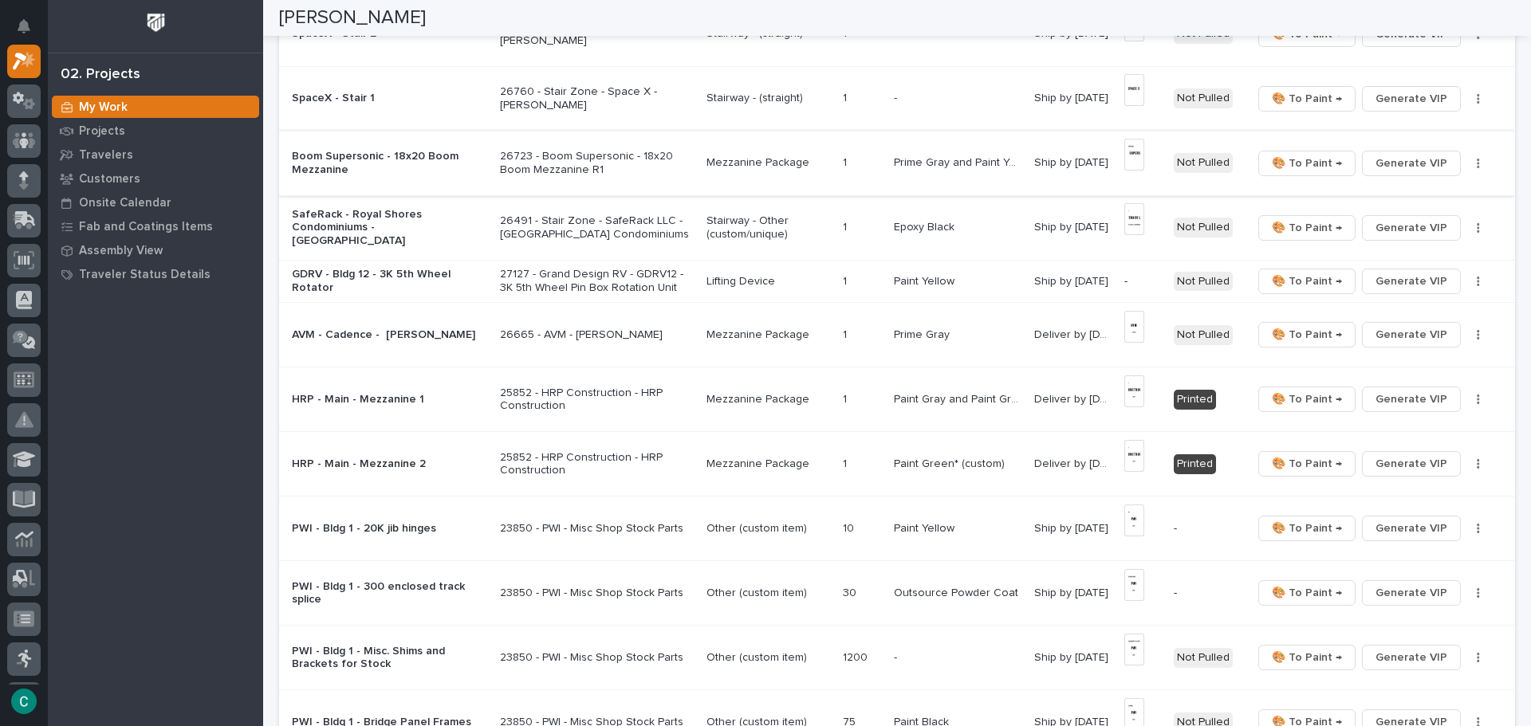
click at [1135, 156] on img at bounding box center [1134, 155] width 20 height 32
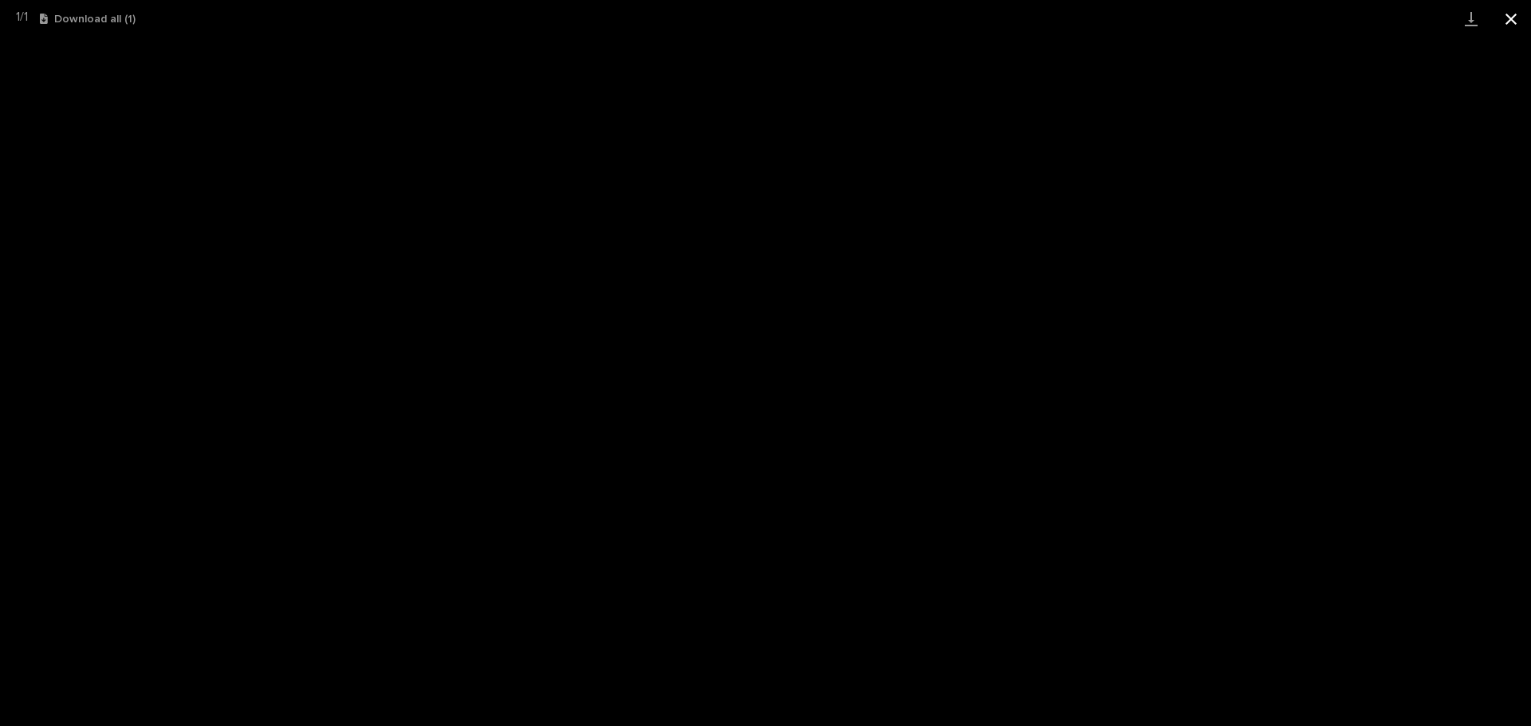
click at [1517, 19] on button "Close gallery" at bounding box center [1511, 18] width 40 height 37
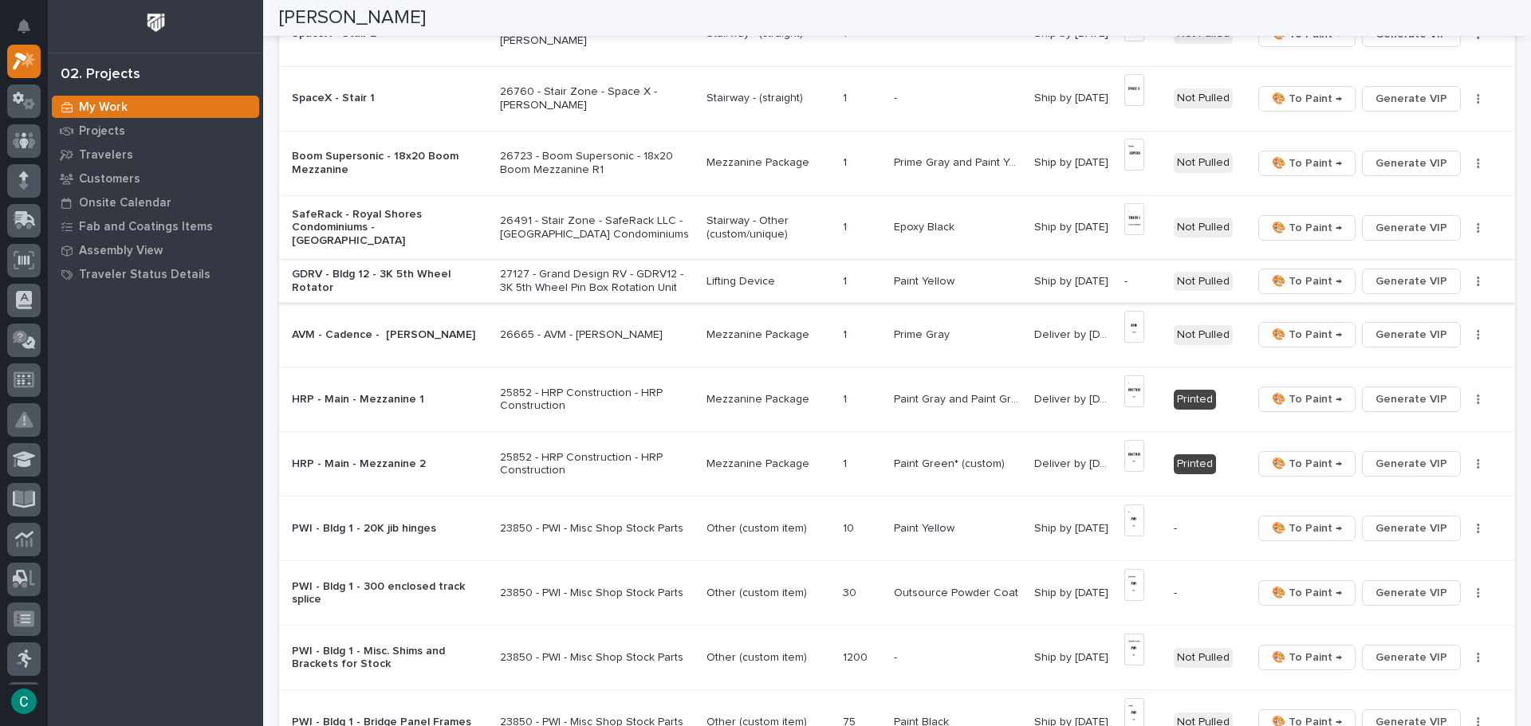
click at [1439, 285] on button "Generate VIP" at bounding box center [1411, 282] width 99 height 26
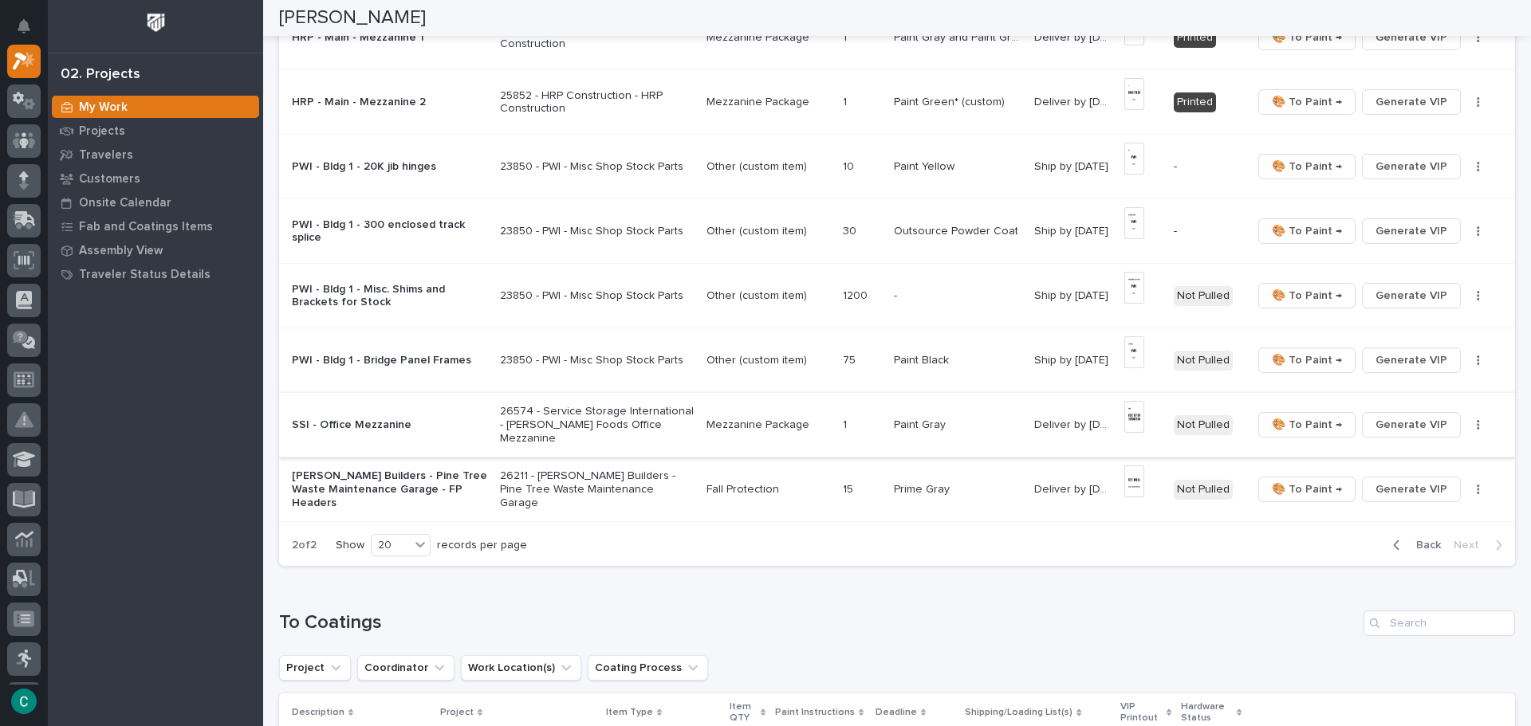
scroll to position [795, 0]
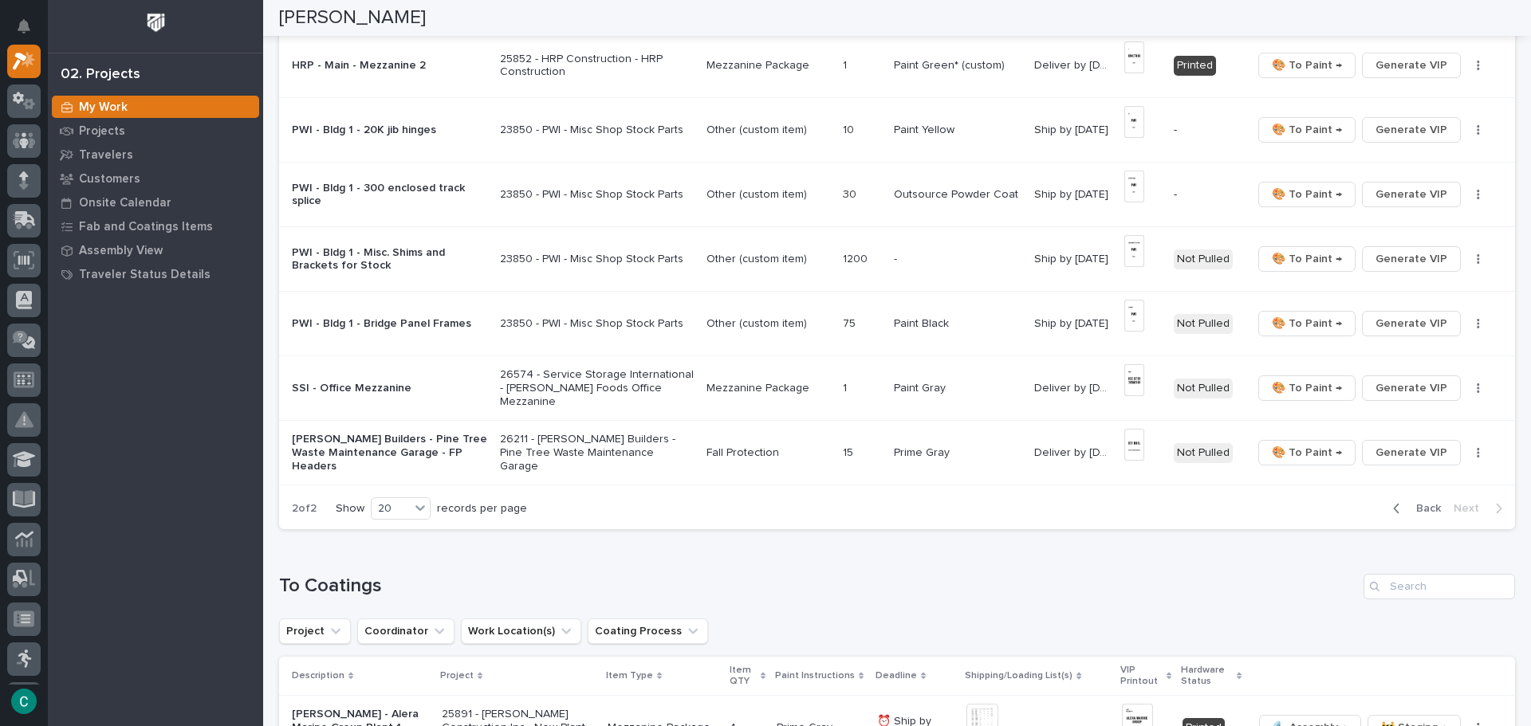
click at [771, 385] on p "Mezzanine Package" at bounding box center [769, 389] width 124 height 14
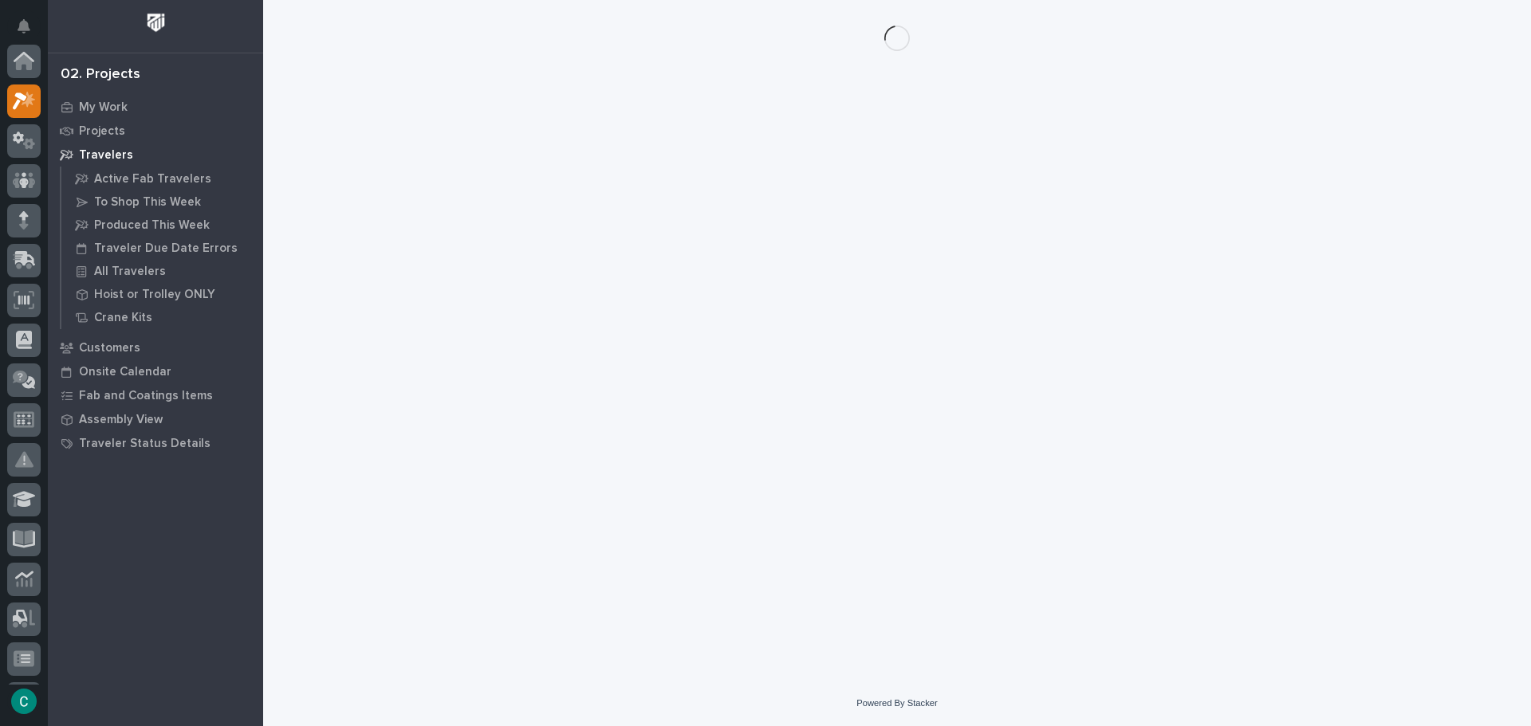
scroll to position [40, 0]
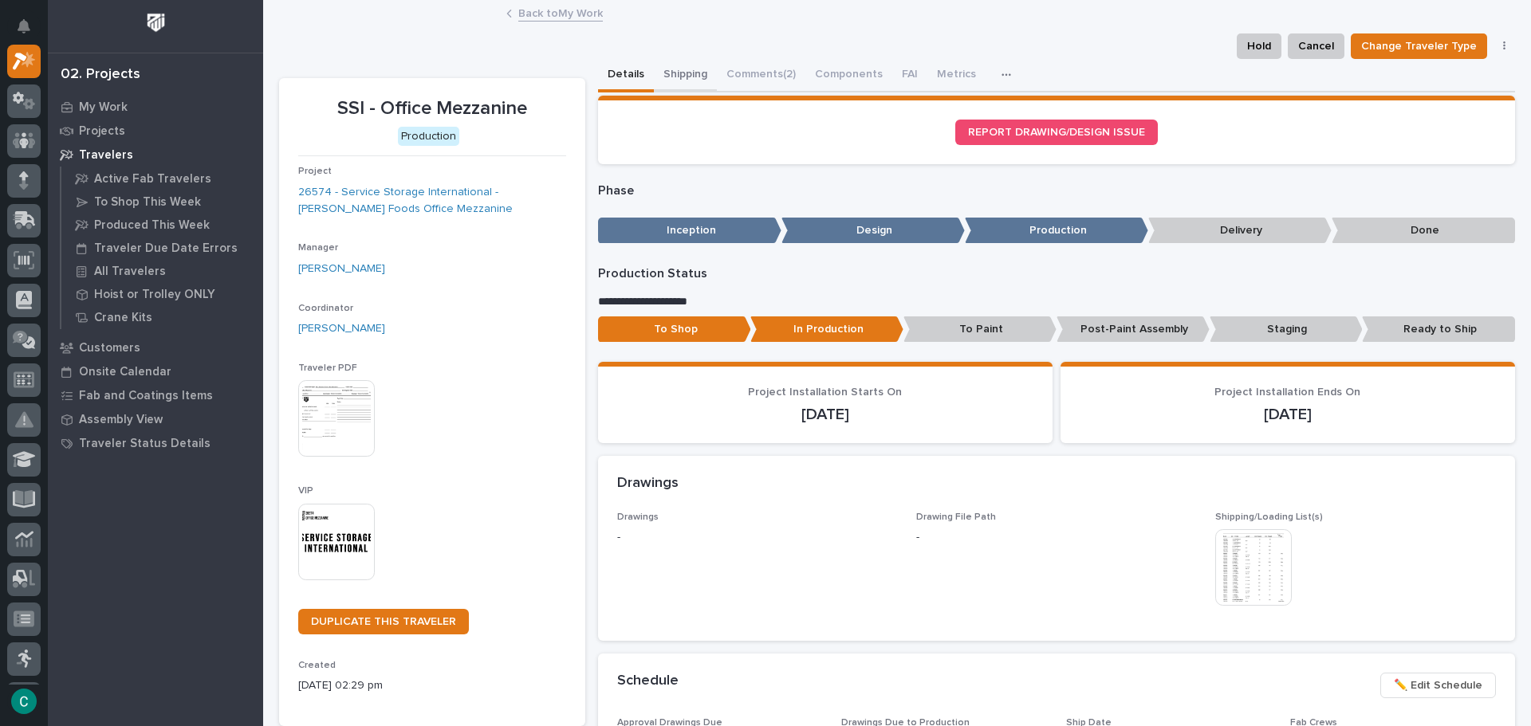
click at [677, 73] on button "Shipping" at bounding box center [685, 75] width 63 height 33
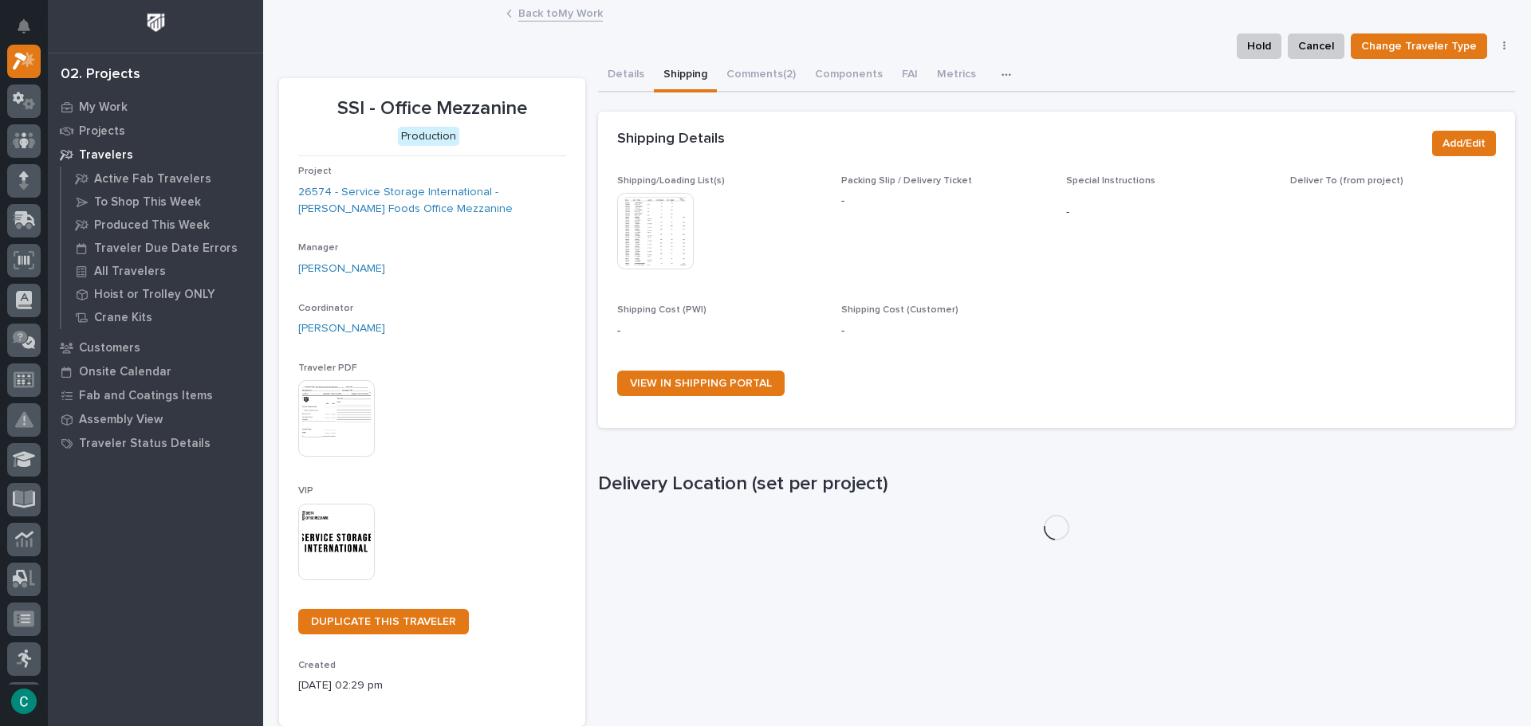
click at [632, 238] on img at bounding box center [655, 231] width 77 height 77
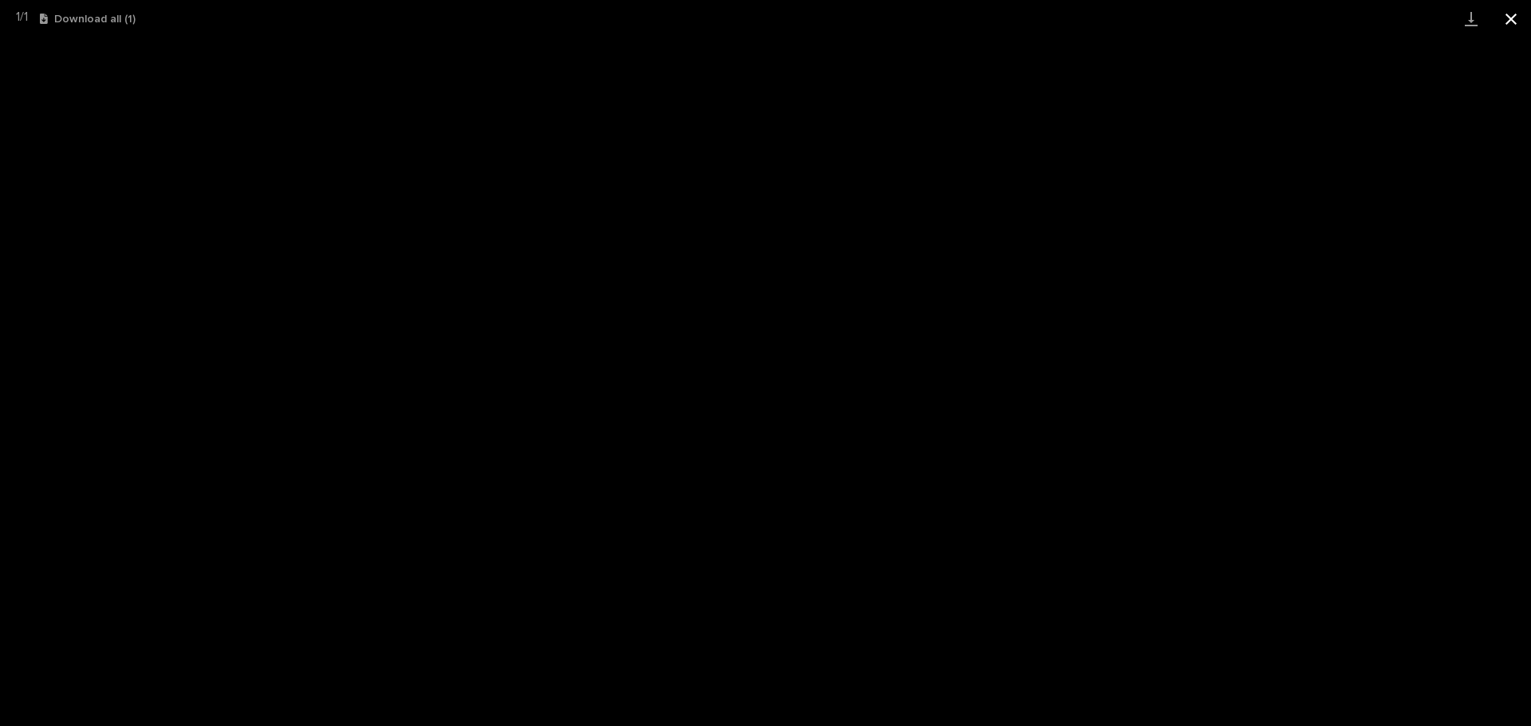
click at [1514, 23] on button "Close gallery" at bounding box center [1511, 18] width 40 height 37
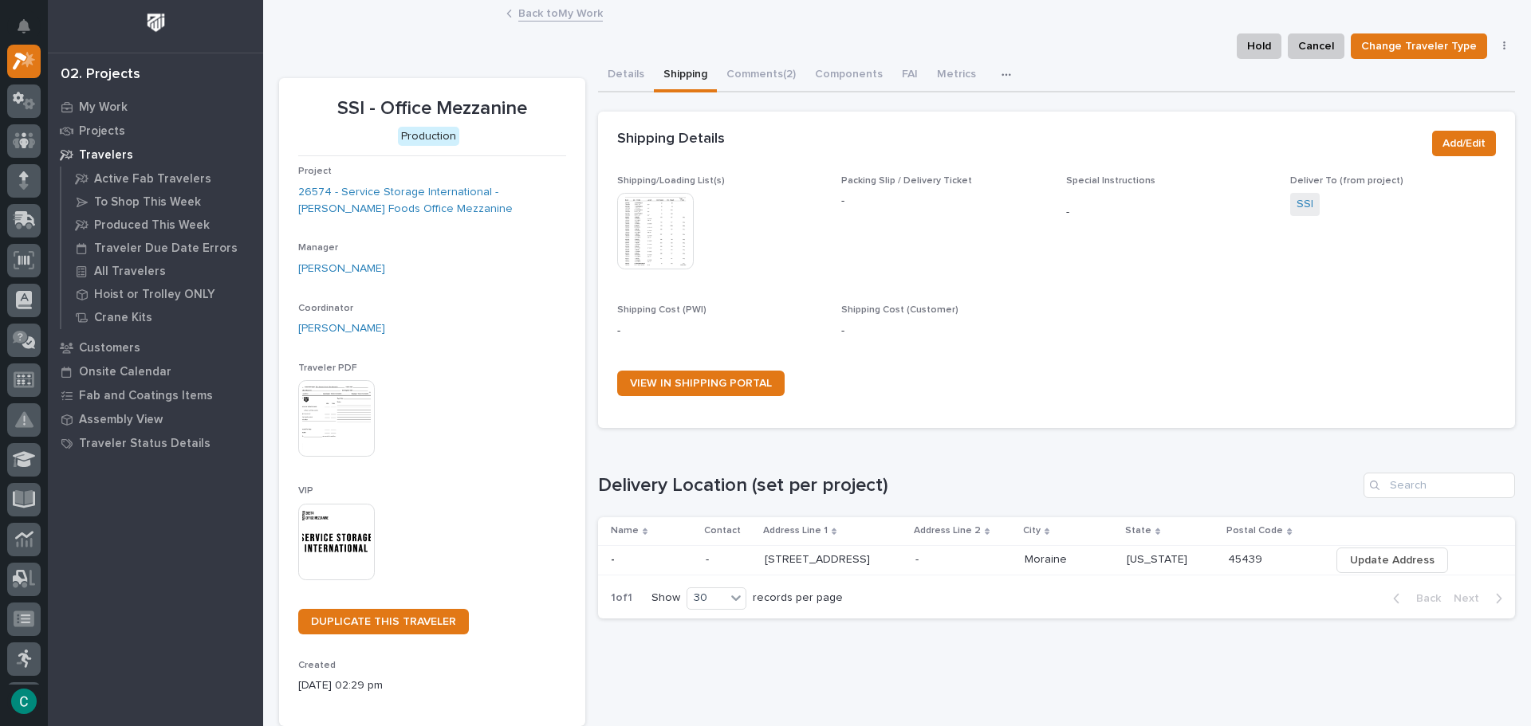
click at [586, 14] on link "Back to My Work" at bounding box center [560, 12] width 85 height 18
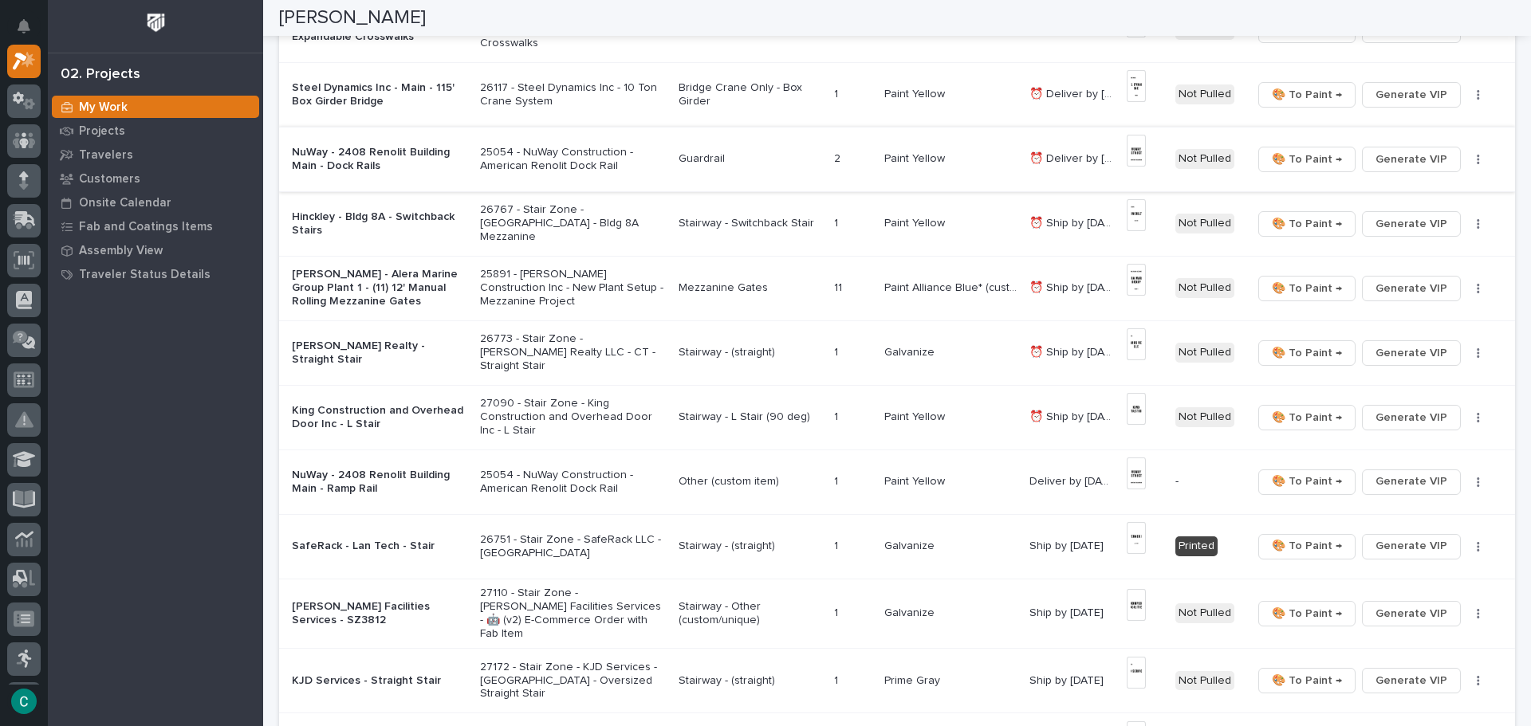
scroll to position [558, 0]
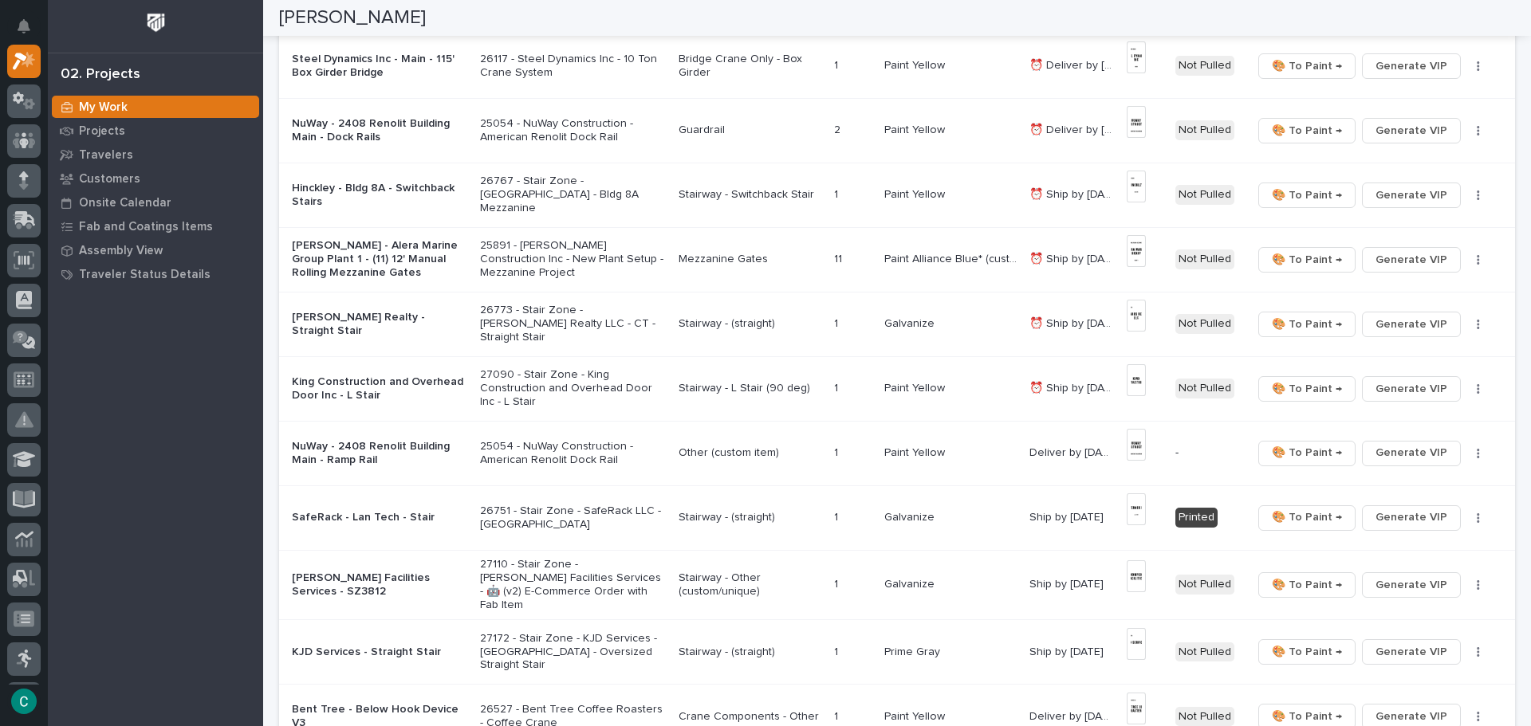
click at [758, 389] on p "Stairway - L Stair (90 deg)" at bounding box center [750, 389] width 142 height 14
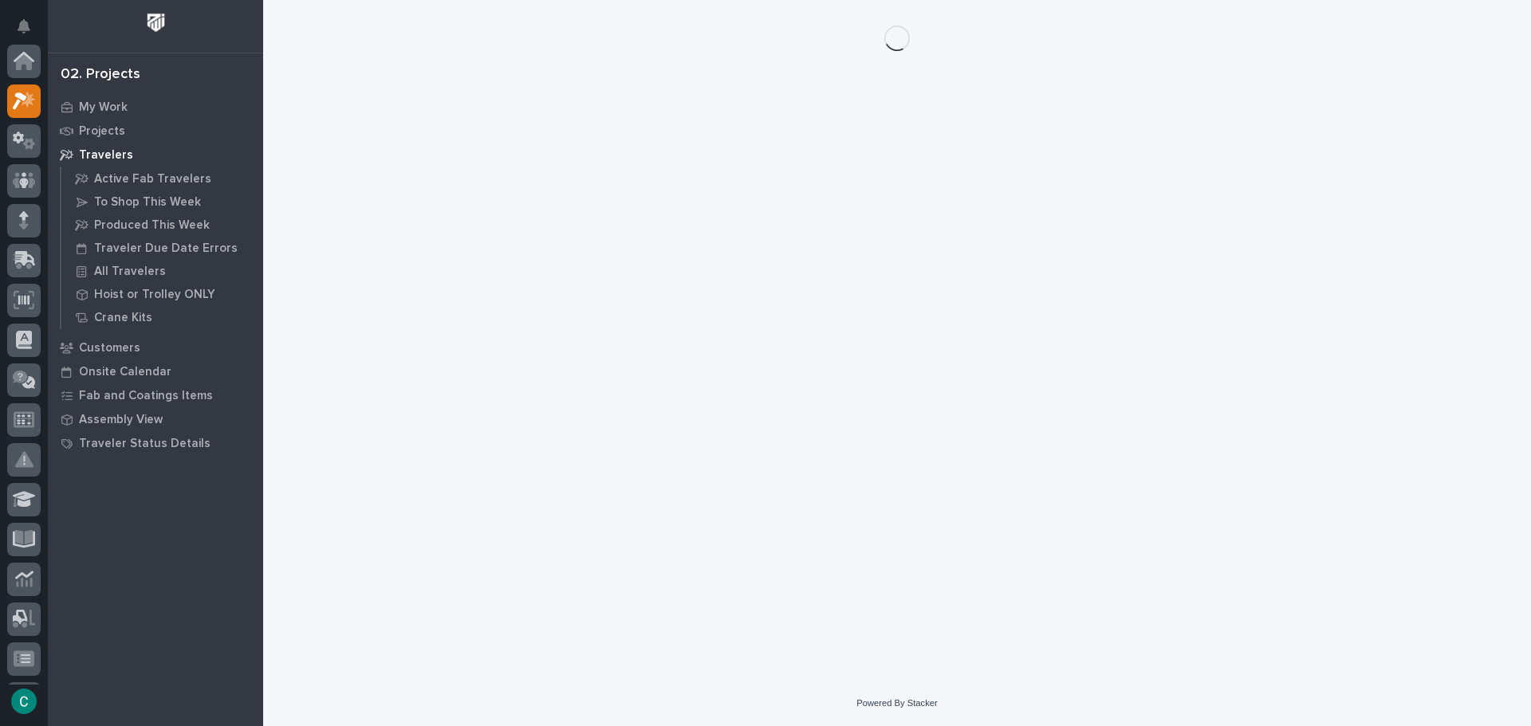
scroll to position [40, 0]
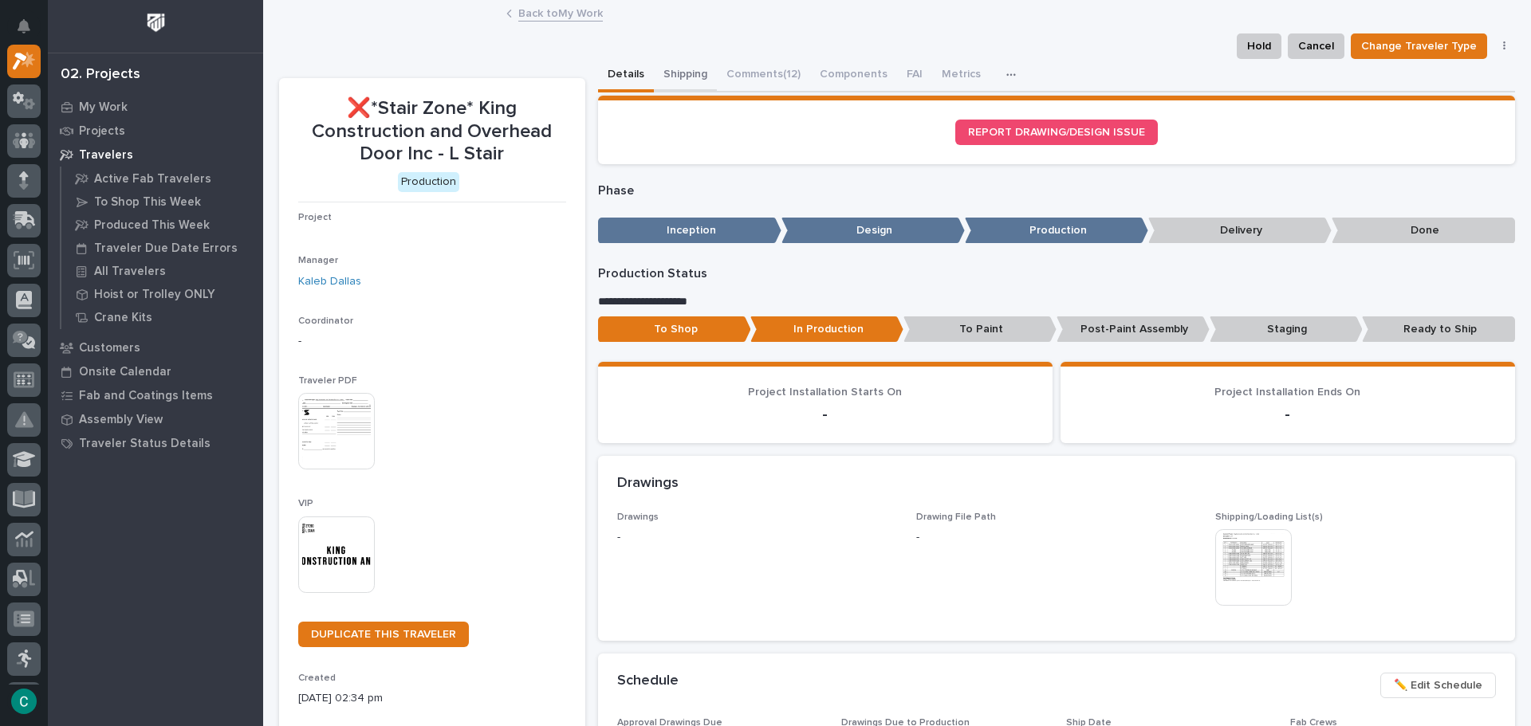
click at [667, 65] on button "Shipping" at bounding box center [685, 75] width 63 height 33
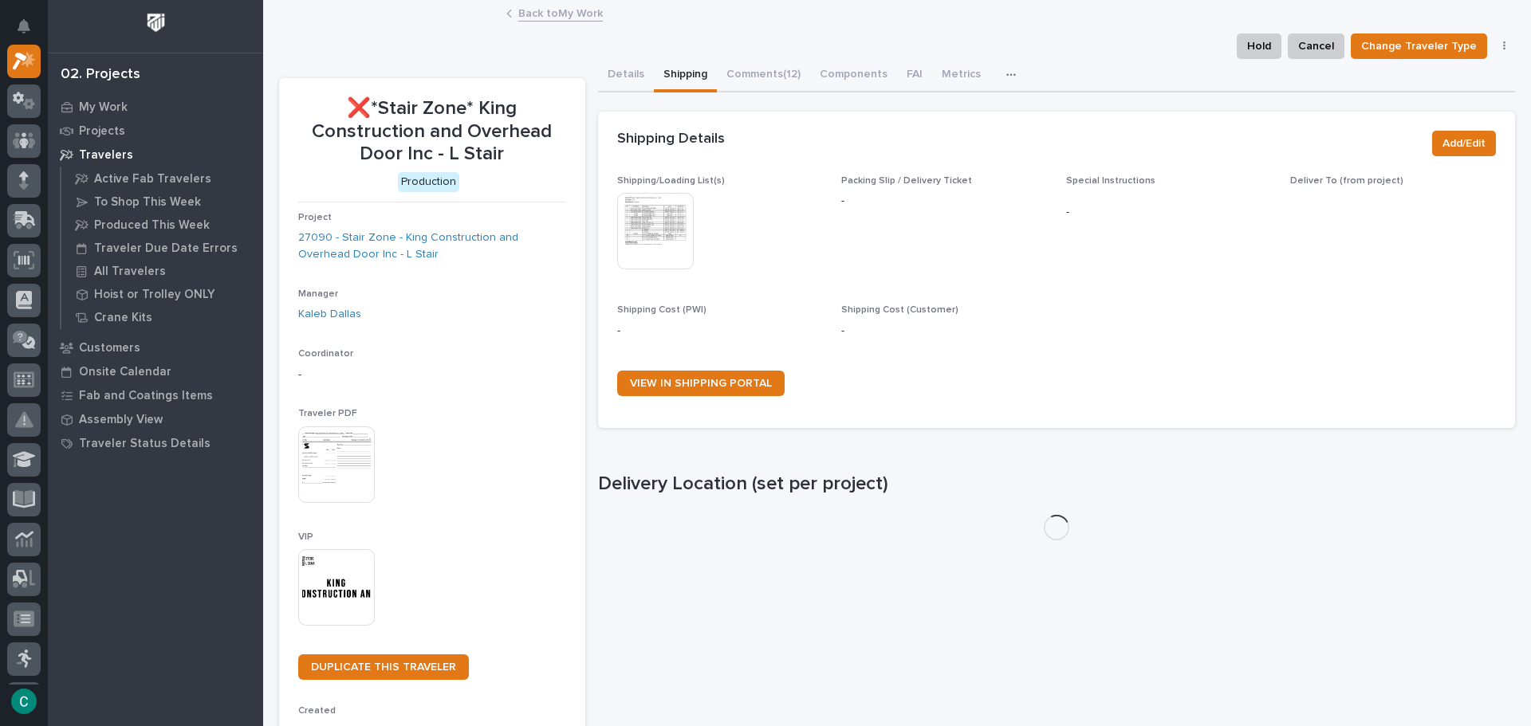
click at [680, 214] on img at bounding box center [655, 231] width 77 height 77
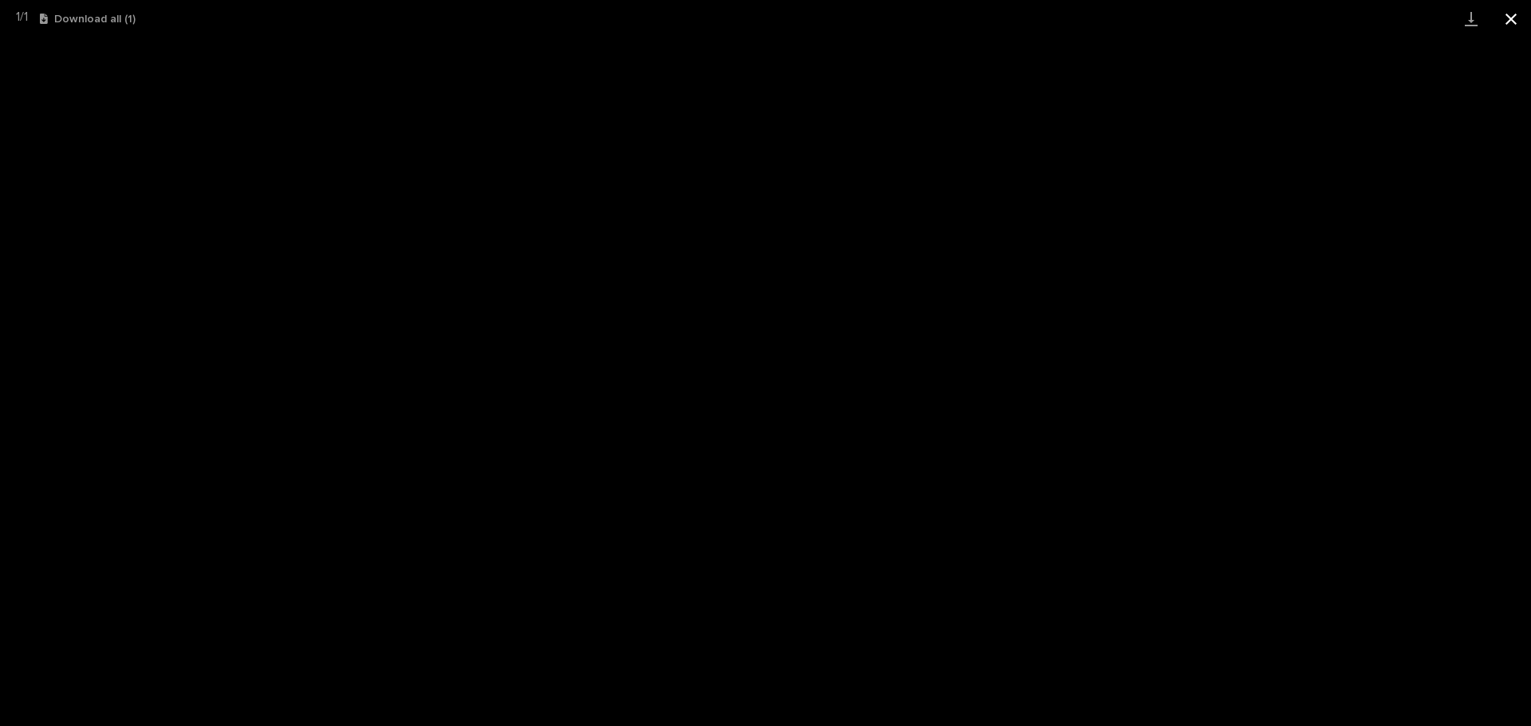
click at [1518, 7] on button "Close gallery" at bounding box center [1511, 18] width 40 height 37
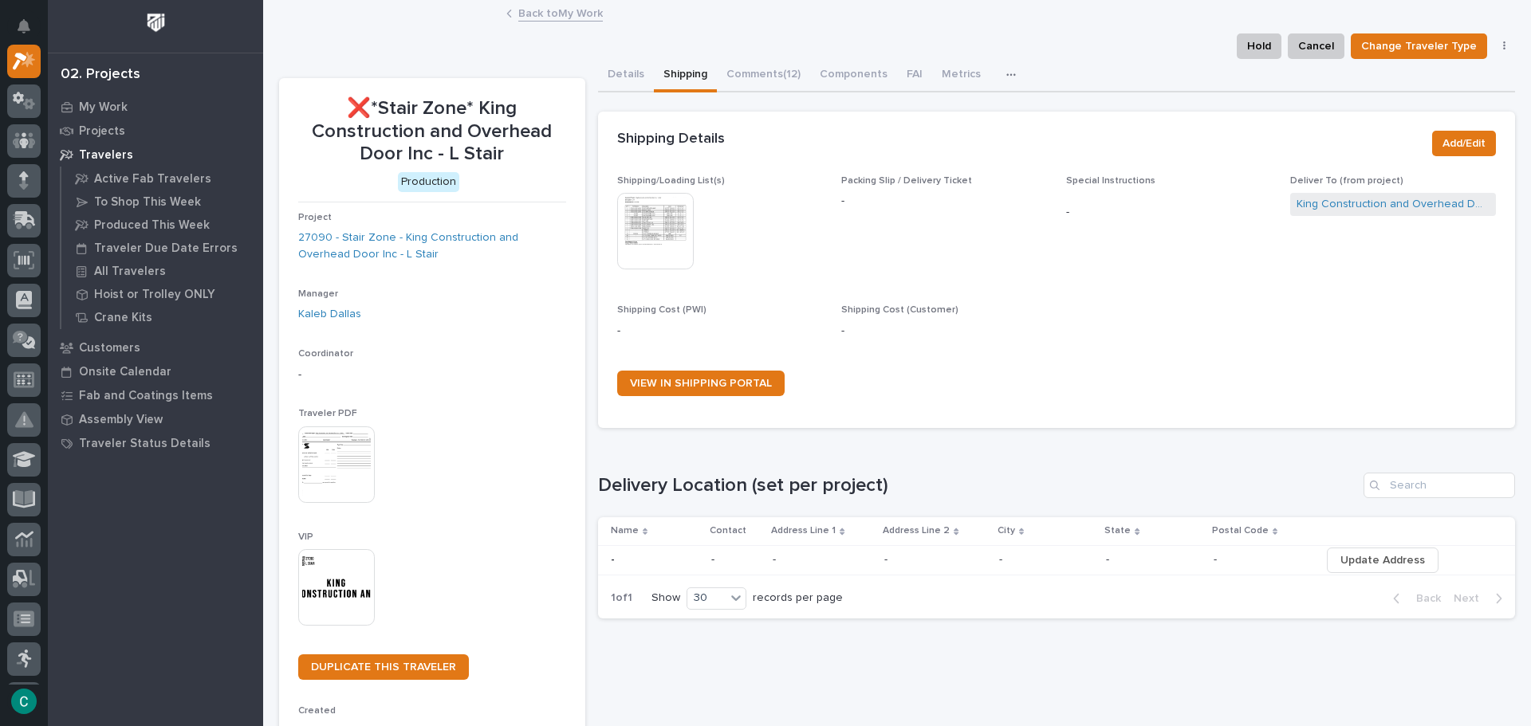
click at [581, 16] on link "Back to My Work" at bounding box center [560, 12] width 85 height 18
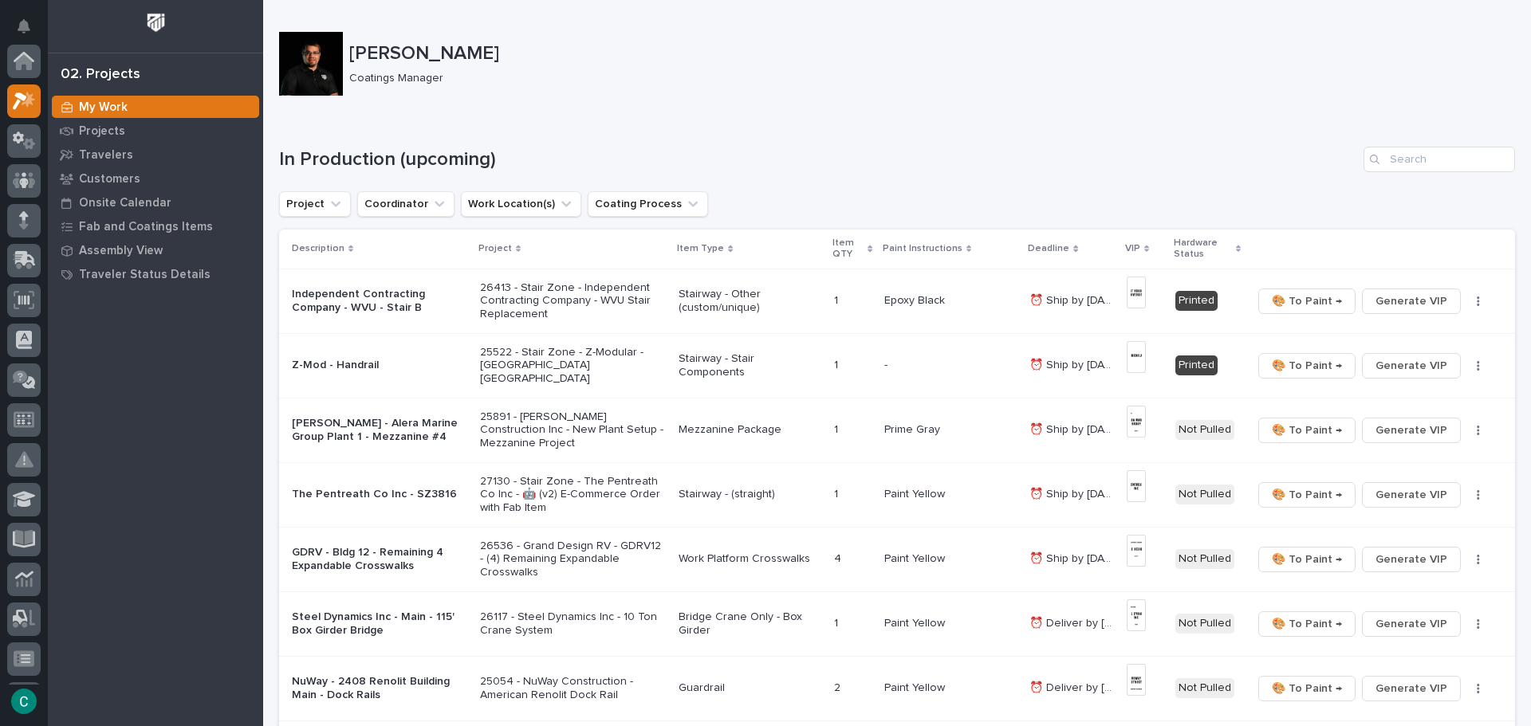
scroll to position [40, 0]
